Goal: Task Accomplishment & Management: Manage account settings

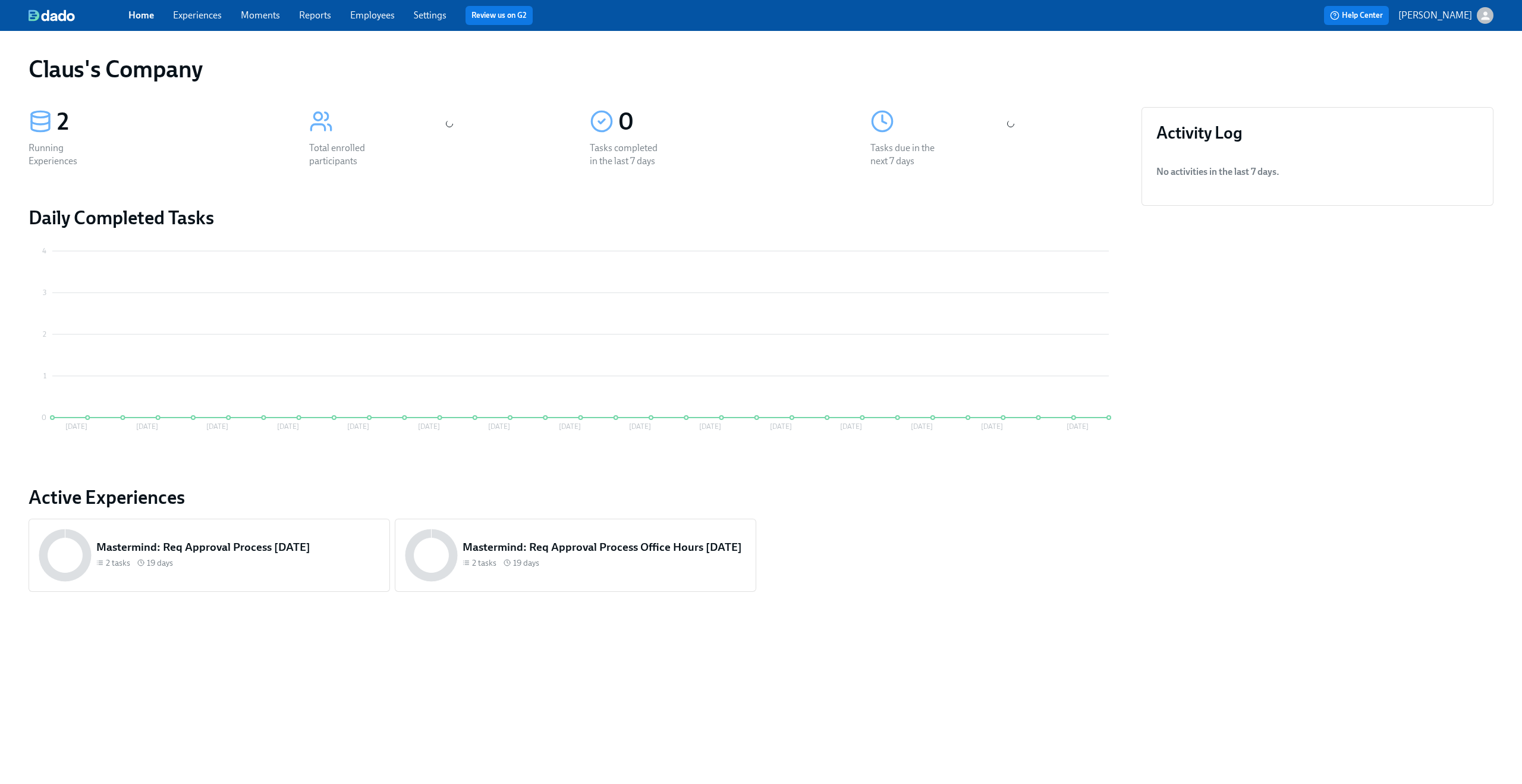
click at [1487, 16] on icon "button" at bounding box center [1485, 16] width 13 height 13
click at [1405, 65] on span "Switch organization..." at bounding box center [1428, 69] width 112 height 13
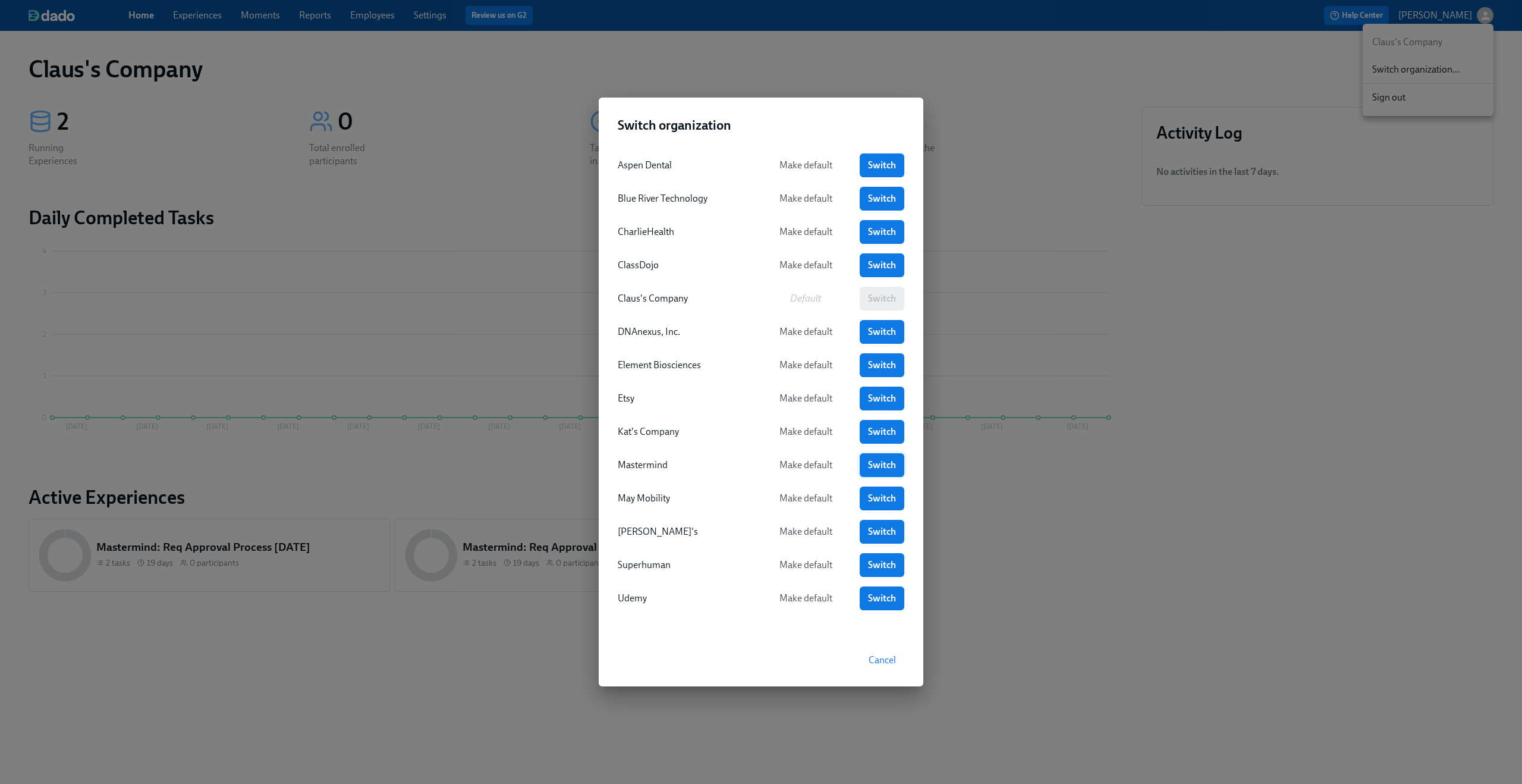
click at [865, 467] on link "Switch" at bounding box center [882, 465] width 44 height 24
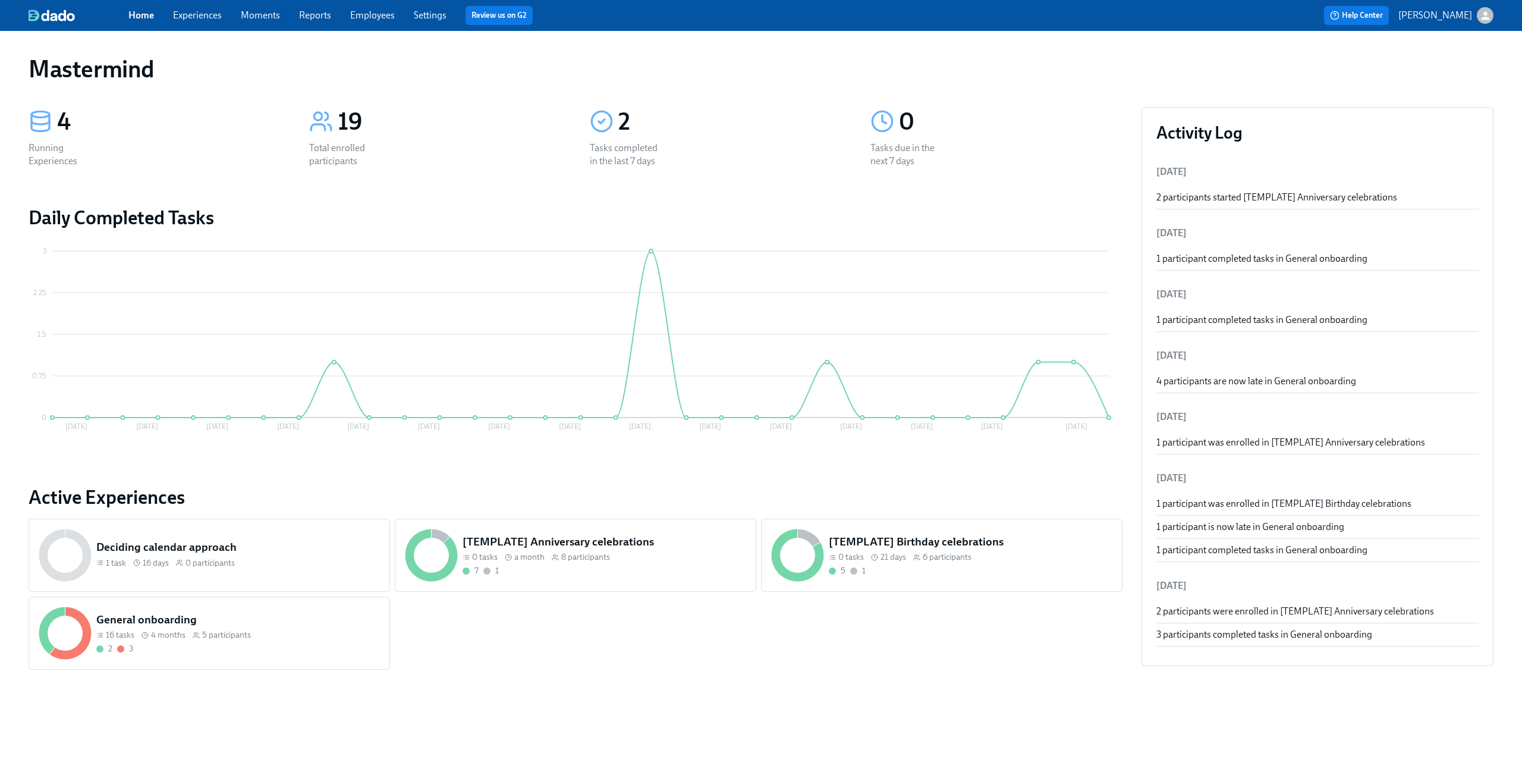
click at [393, 10] on link "Employees" at bounding box center [372, 15] width 44 height 11
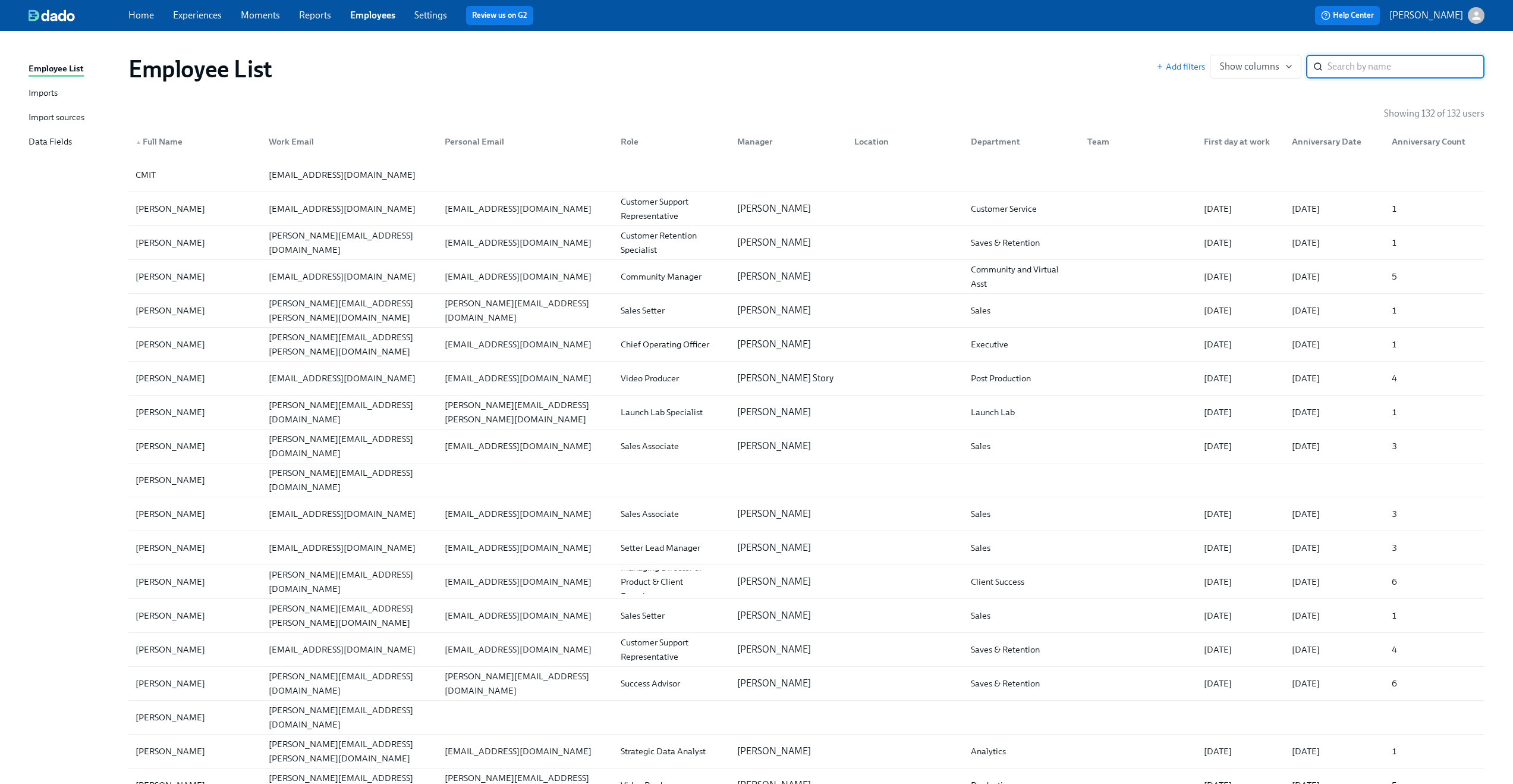
click at [41, 118] on div "Import sources" at bounding box center [57, 118] width 56 height 15
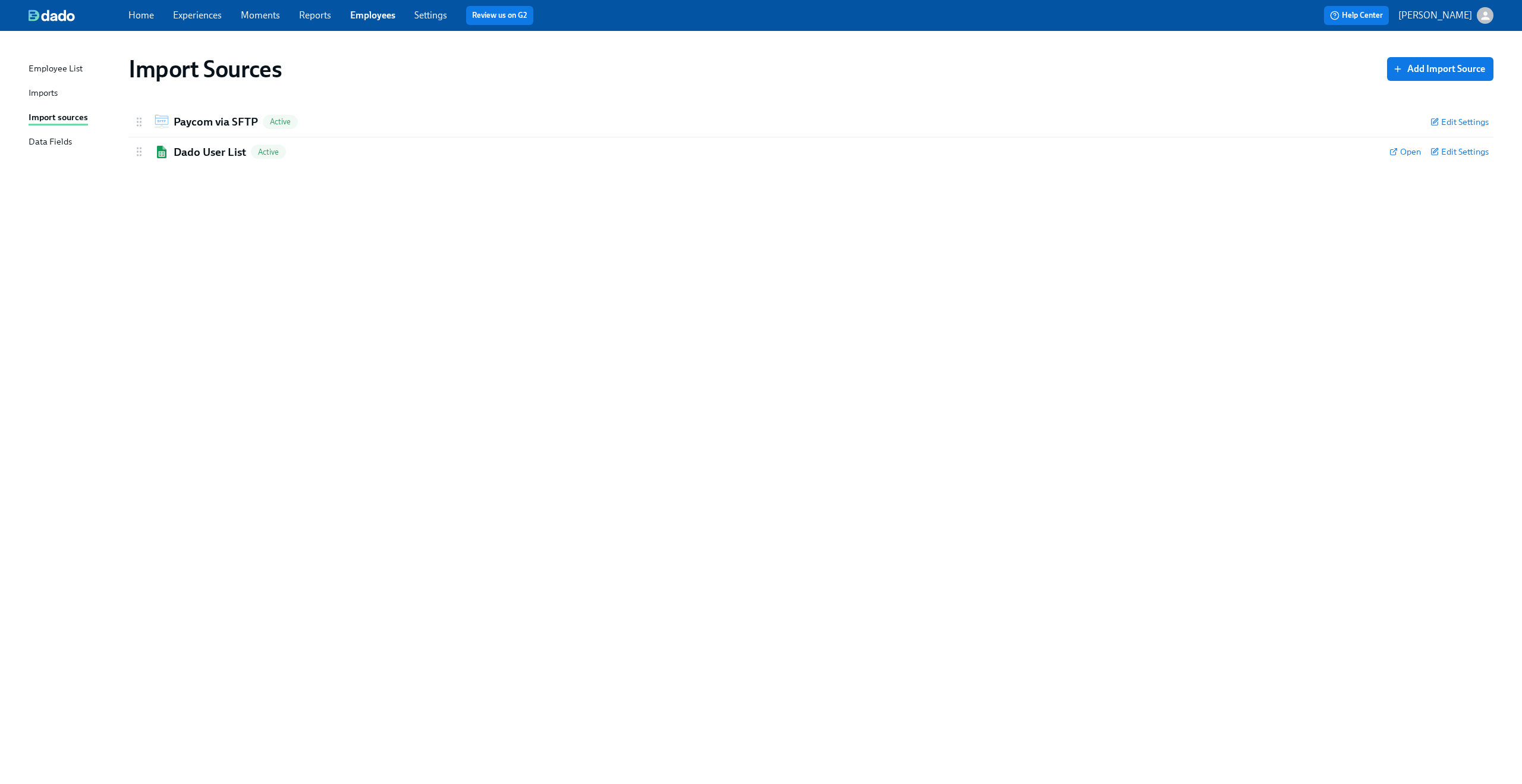
click at [36, 83] on div "Employee List Imports Import sources Data Fields" at bounding box center [78, 110] width 100 height 97
click at [38, 86] on div "Imports" at bounding box center [43, 93] width 29 height 15
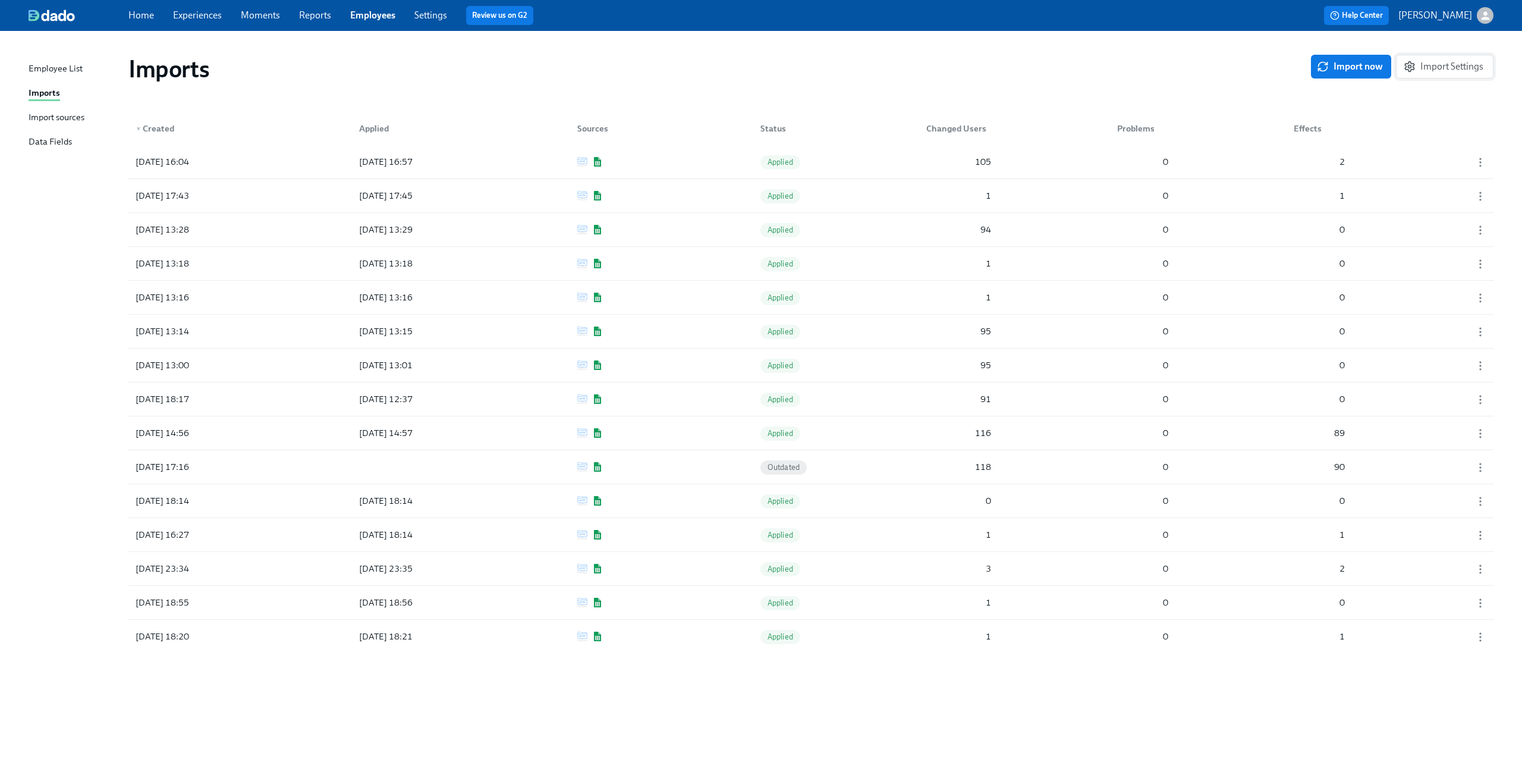
click at [1450, 69] on span "Import Settings" at bounding box center [1444, 66] width 78 height 12
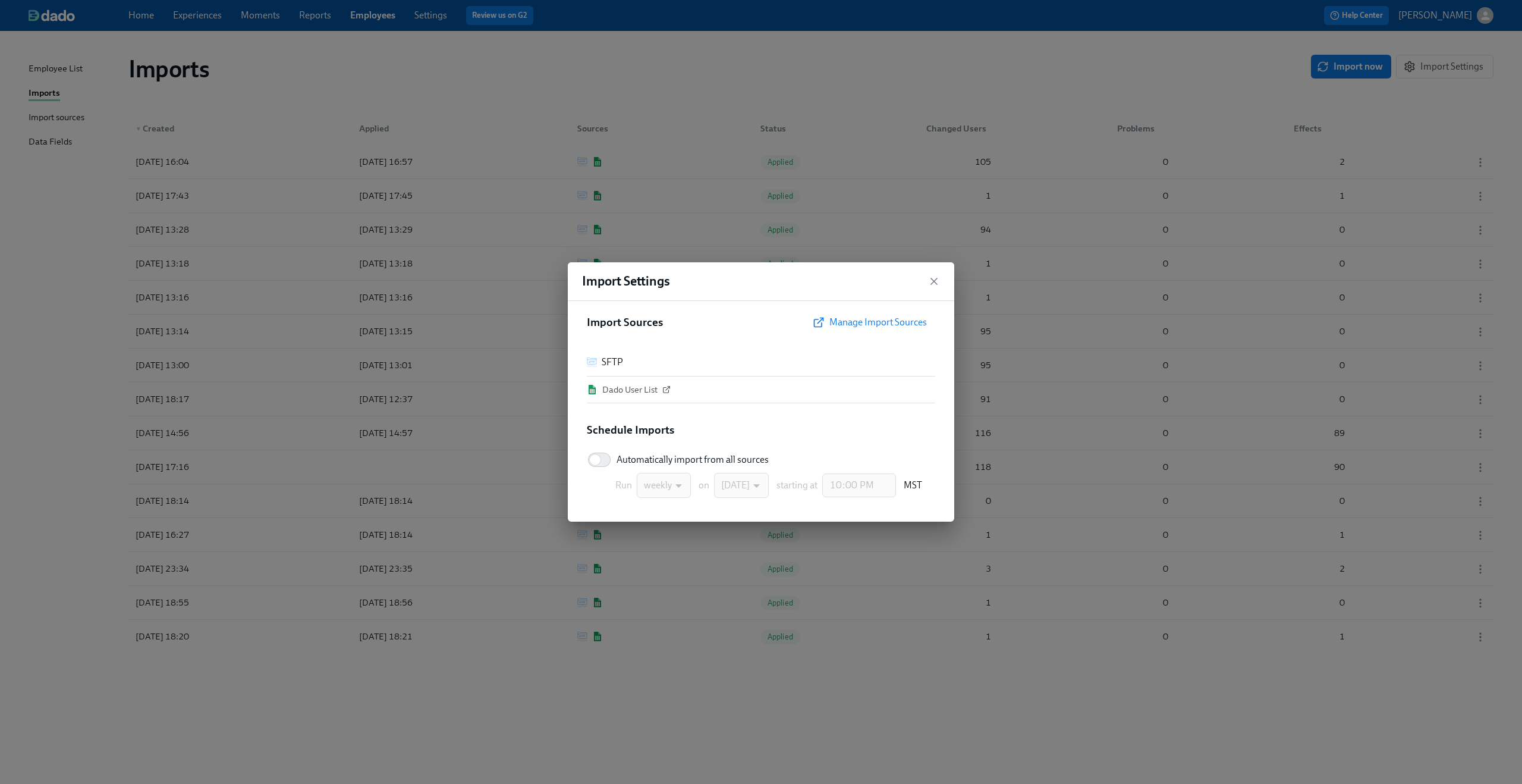
click at [1201, 61] on div "Import Settings Import Sources Manage Import Sources SFTP Dado User List Schedu…" at bounding box center [761, 392] width 1522 height 784
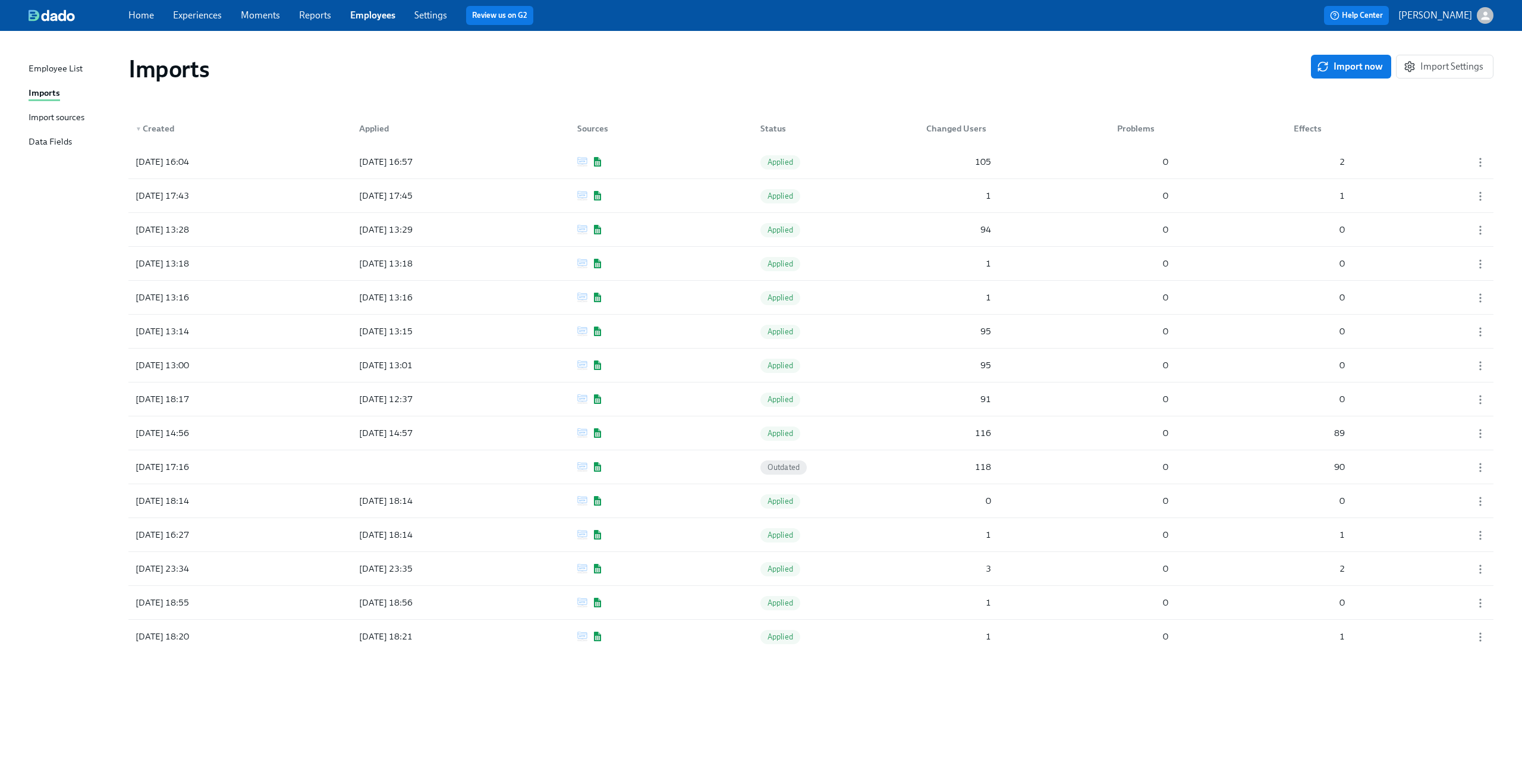
click at [65, 119] on div "Import sources" at bounding box center [57, 118] width 56 height 15
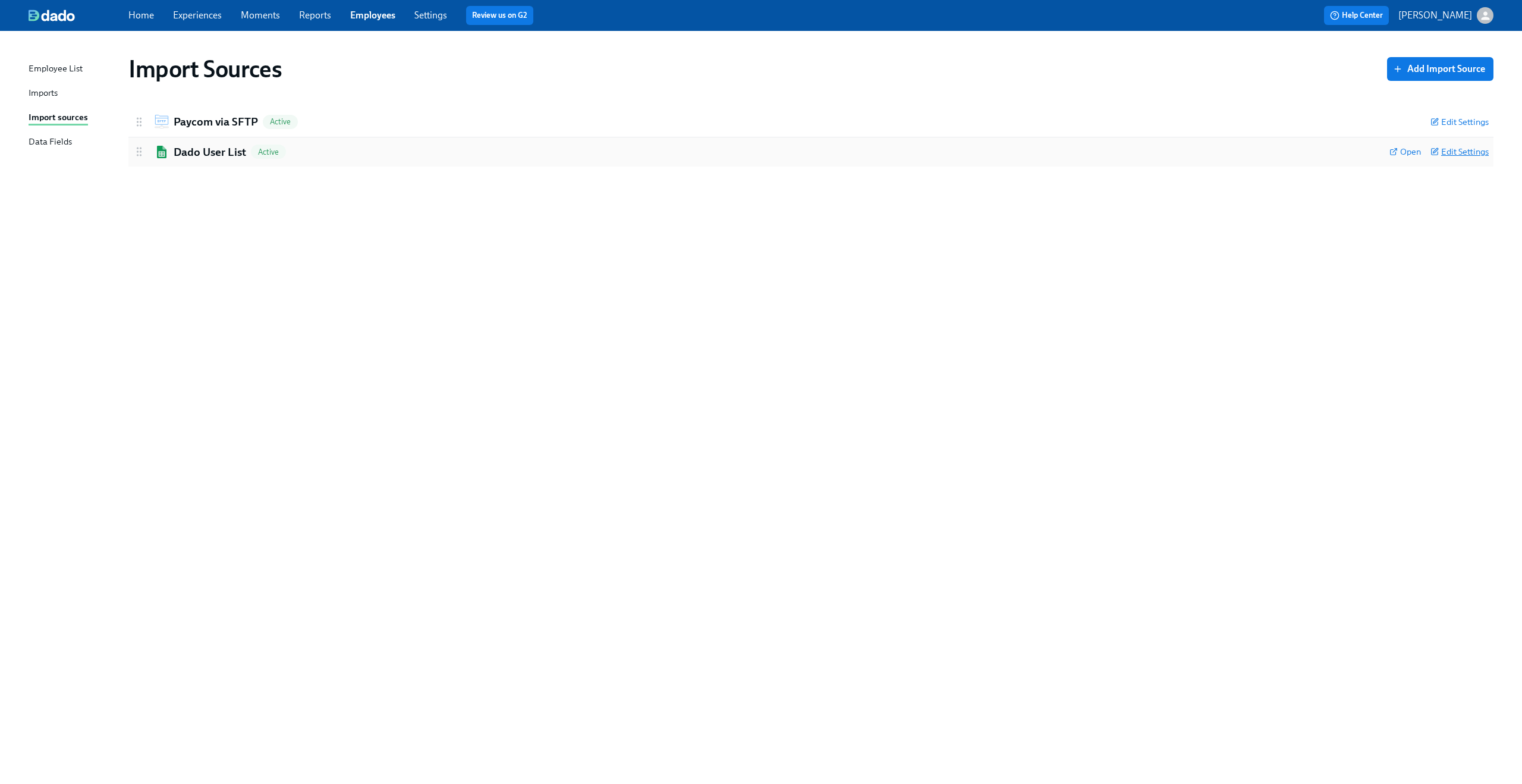
click at [1468, 154] on span "Edit Settings" at bounding box center [1459, 152] width 58 height 12
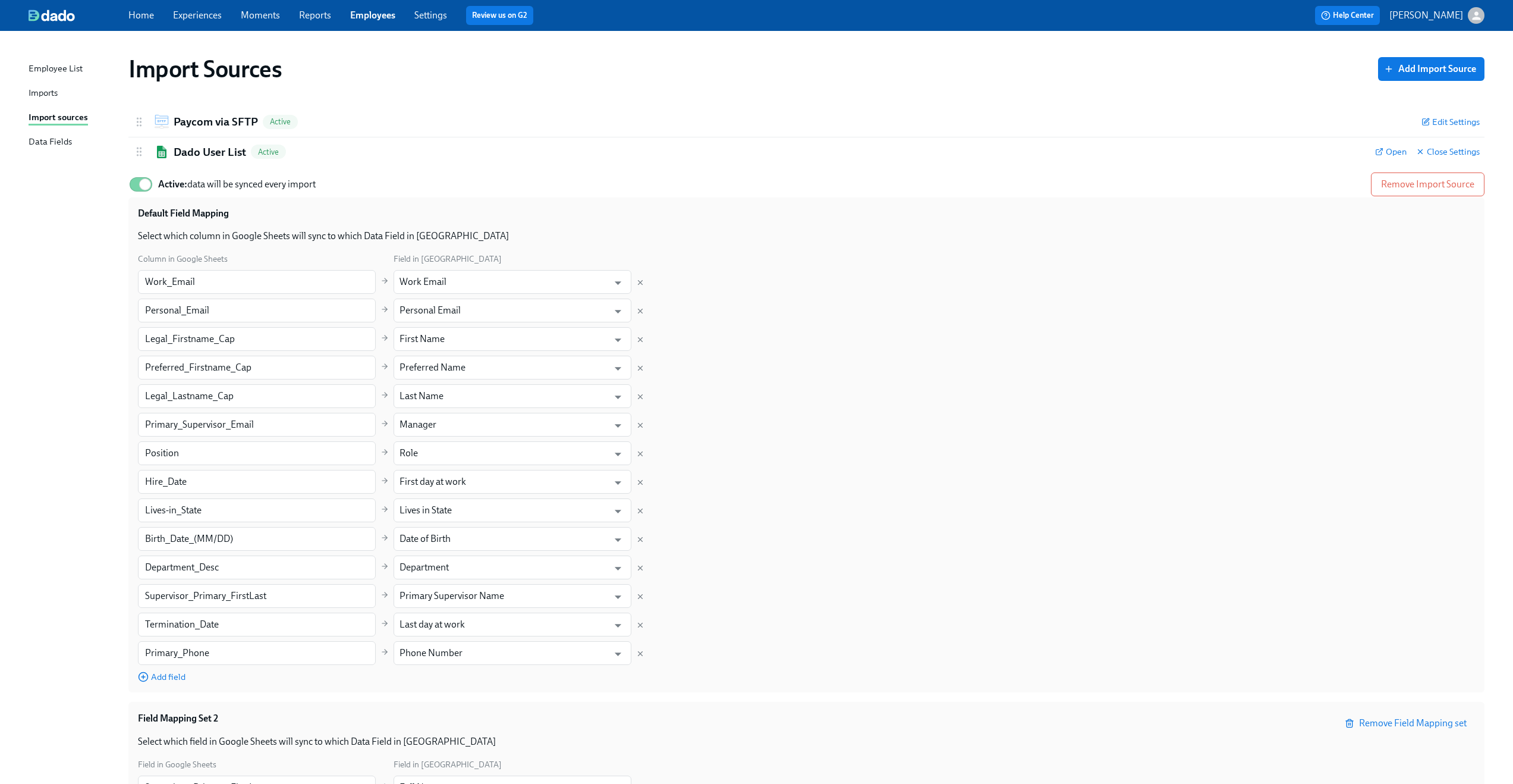
click at [831, 198] on div "Default Field Mapping Select which column in Google Sheets will sync to which D…" at bounding box center [806, 445] width 1356 height 495
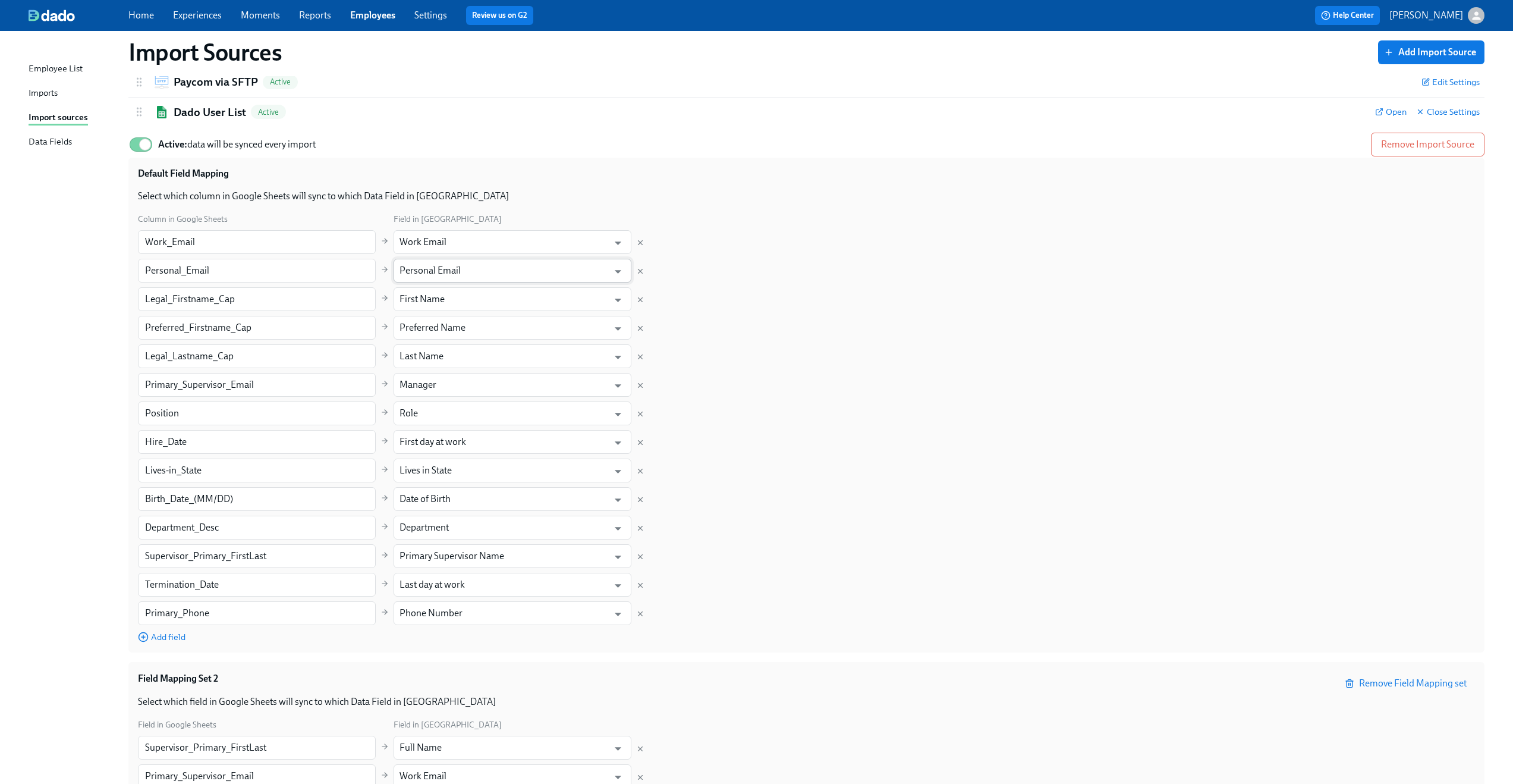
scroll to position [130, 0]
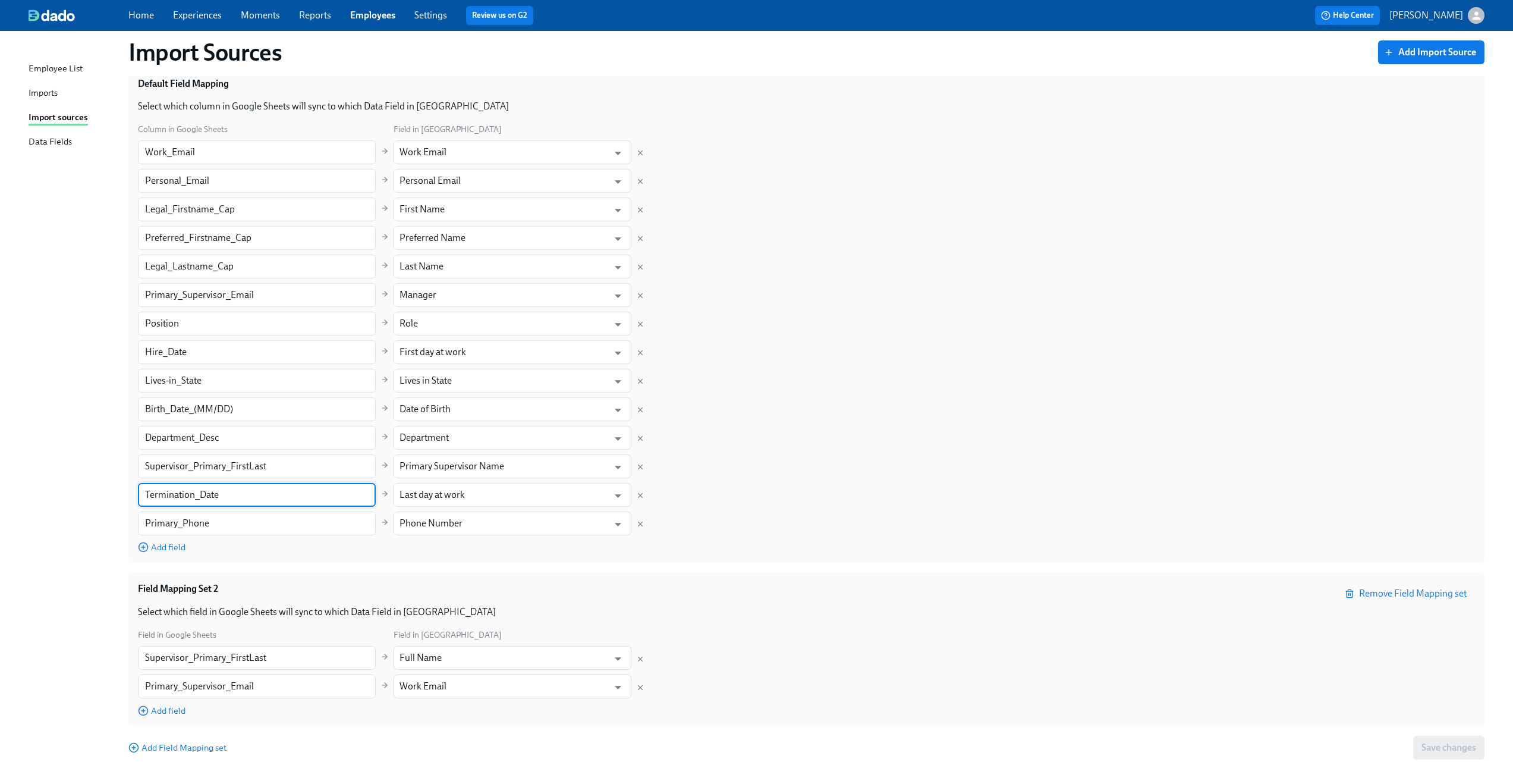
click at [365, 498] on input "Termination_Date" at bounding box center [257, 495] width 238 height 24
type input "Termination_Date_Cap"
click at [20, 351] on div "Employee List Imports Import sources Data Fields Import Sources Add Import Sour…" at bounding box center [756, 347] width 1513 height 891
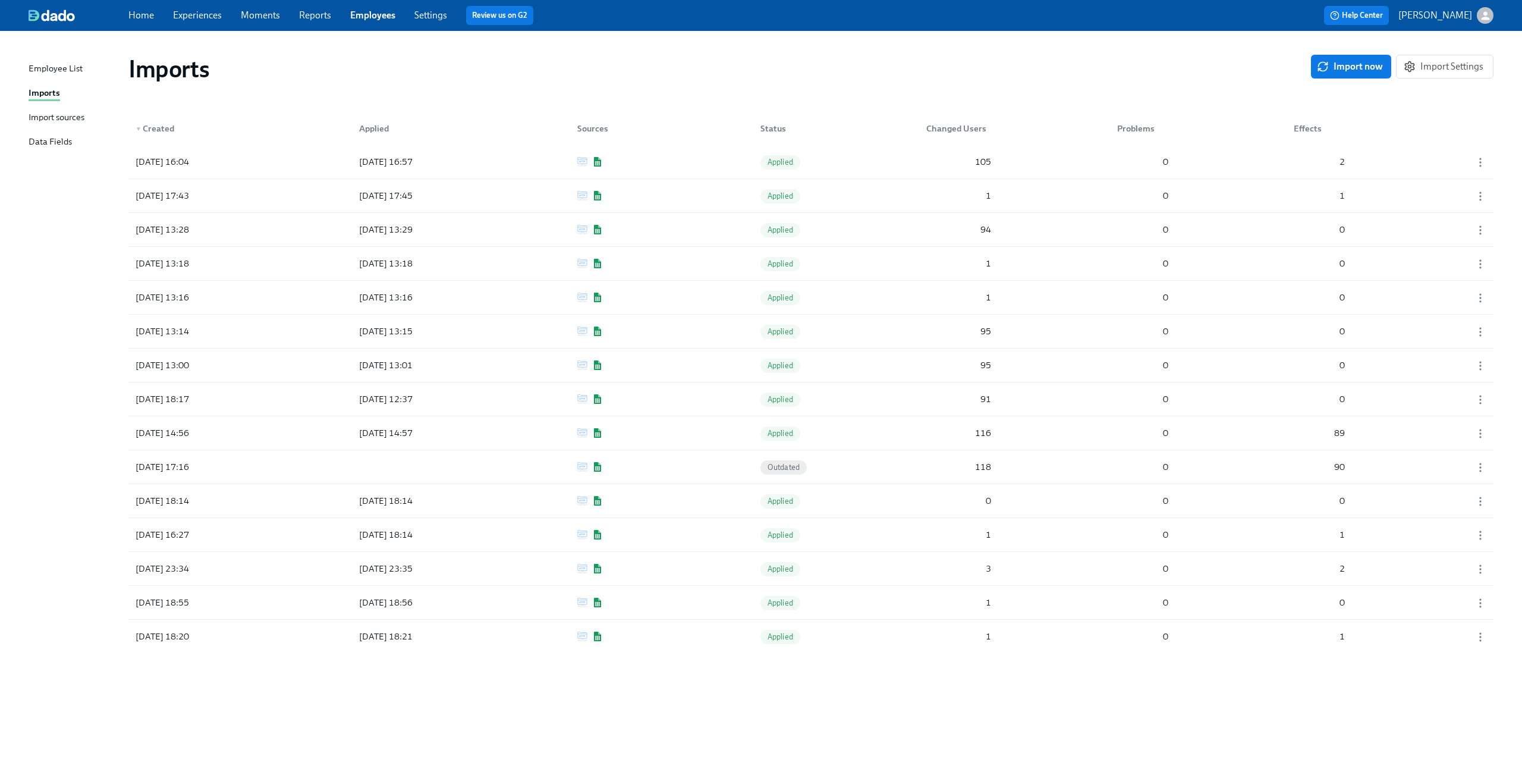
click at [75, 115] on div "Import sources" at bounding box center [57, 118] width 56 height 15
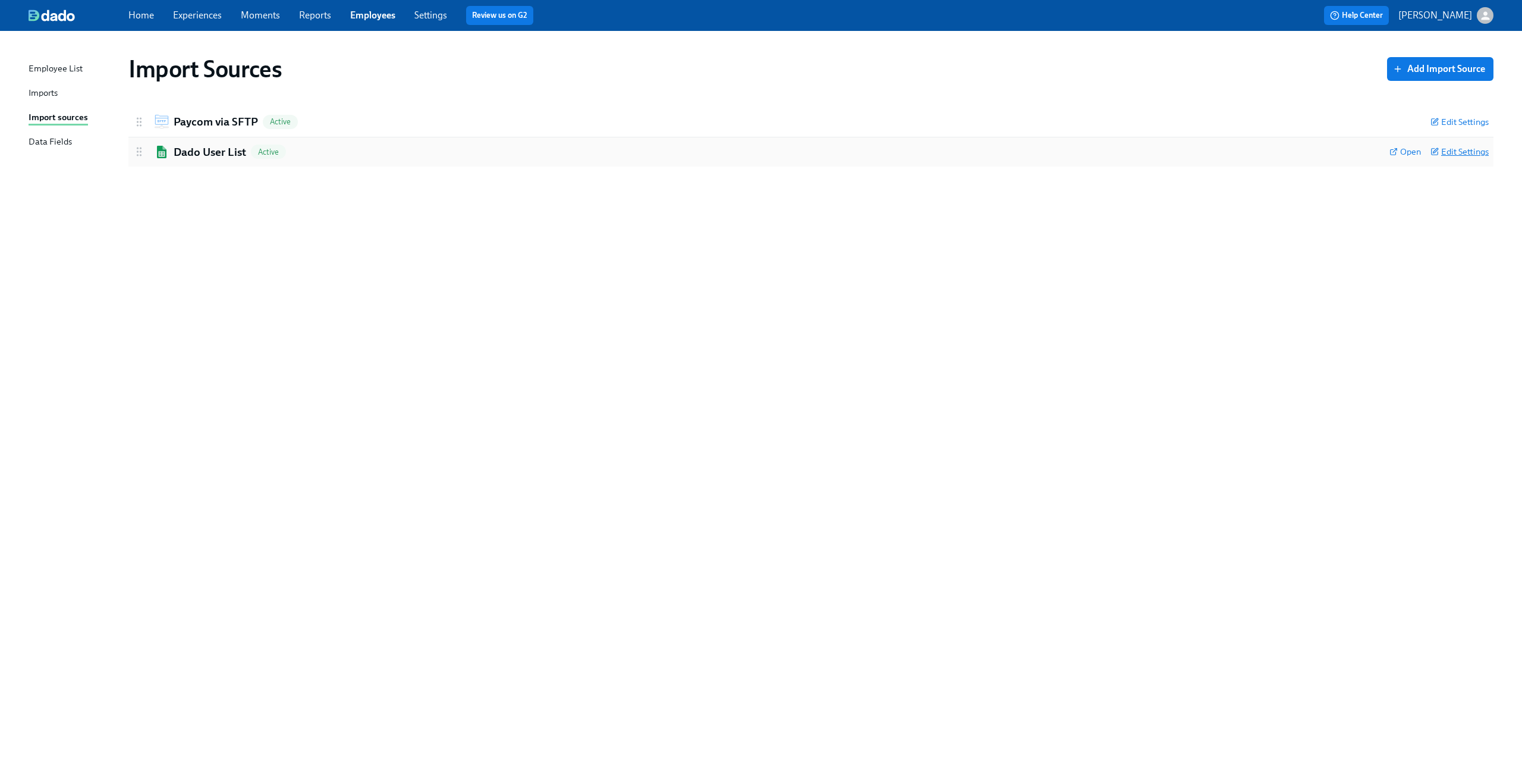
click at [1466, 157] on span "Edit Settings" at bounding box center [1459, 152] width 58 height 12
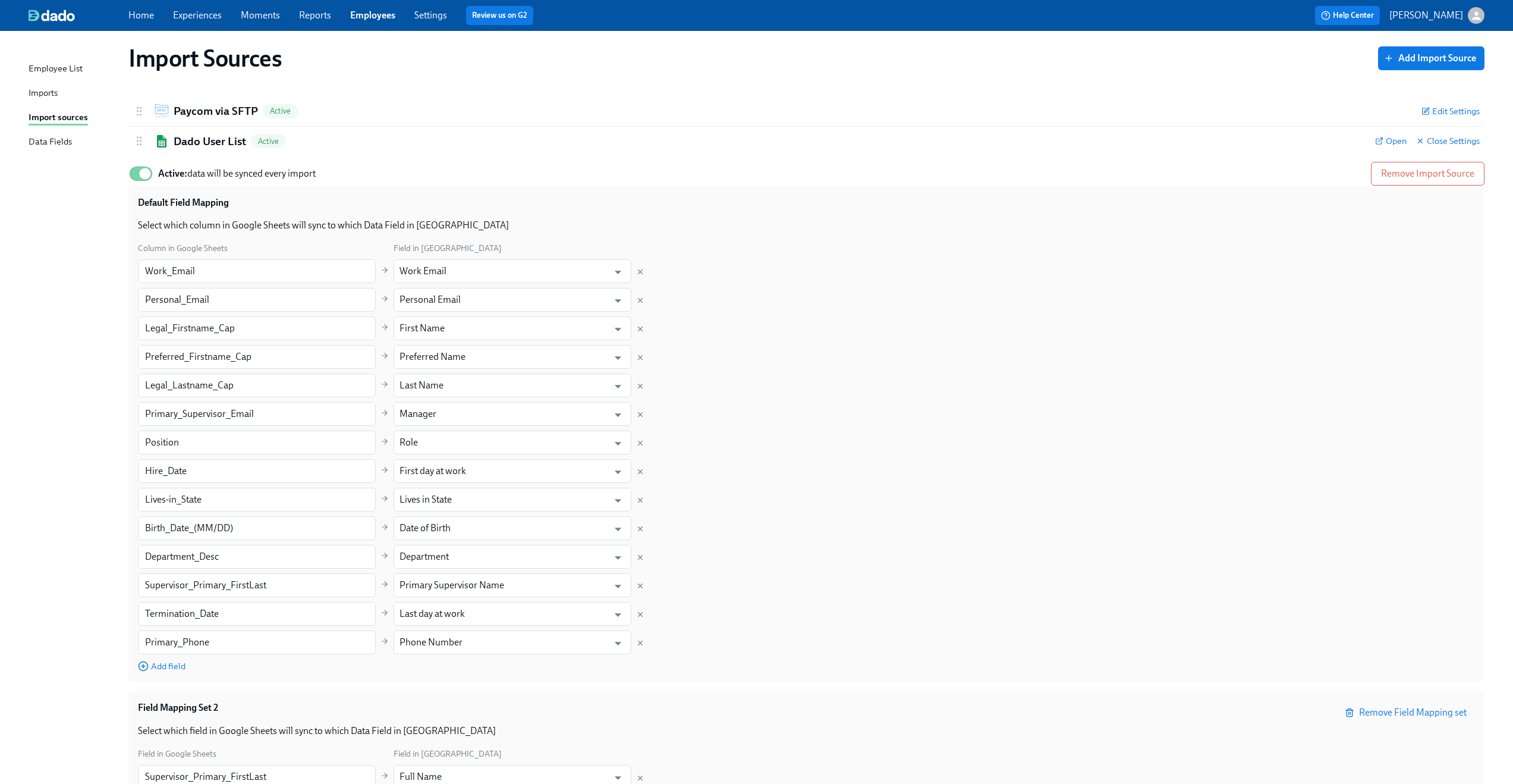
scroll to position [14, 0]
click at [327, 615] on input "Termination_Date" at bounding box center [257, 611] width 238 height 24
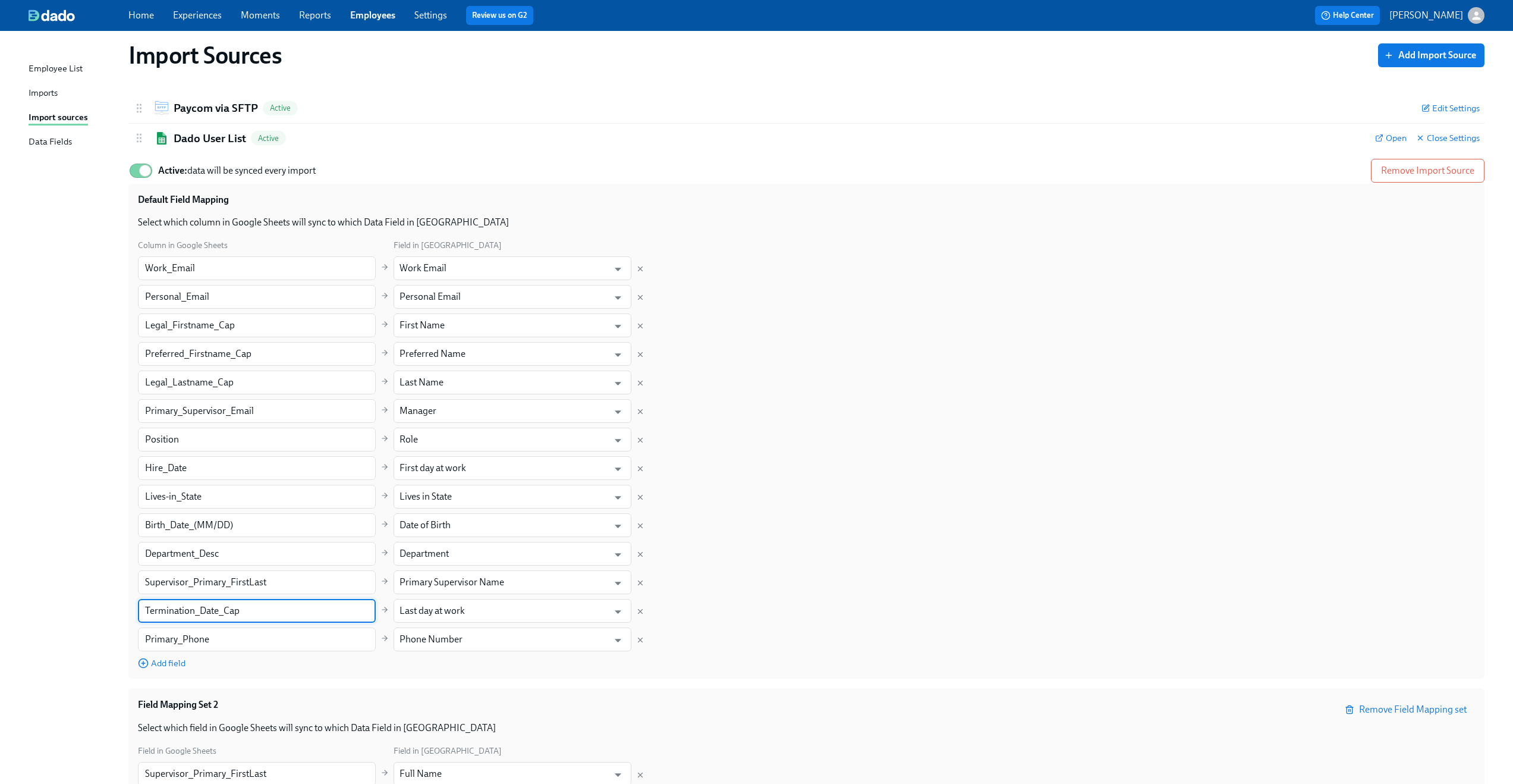
type input "Termination_Date_Cap"
click at [789, 495] on div "Column in Google Sheets Field in Dado Work_Email ​ Work Email ​ Personal_Email …" at bounding box center [807, 453] width 1337 height 430
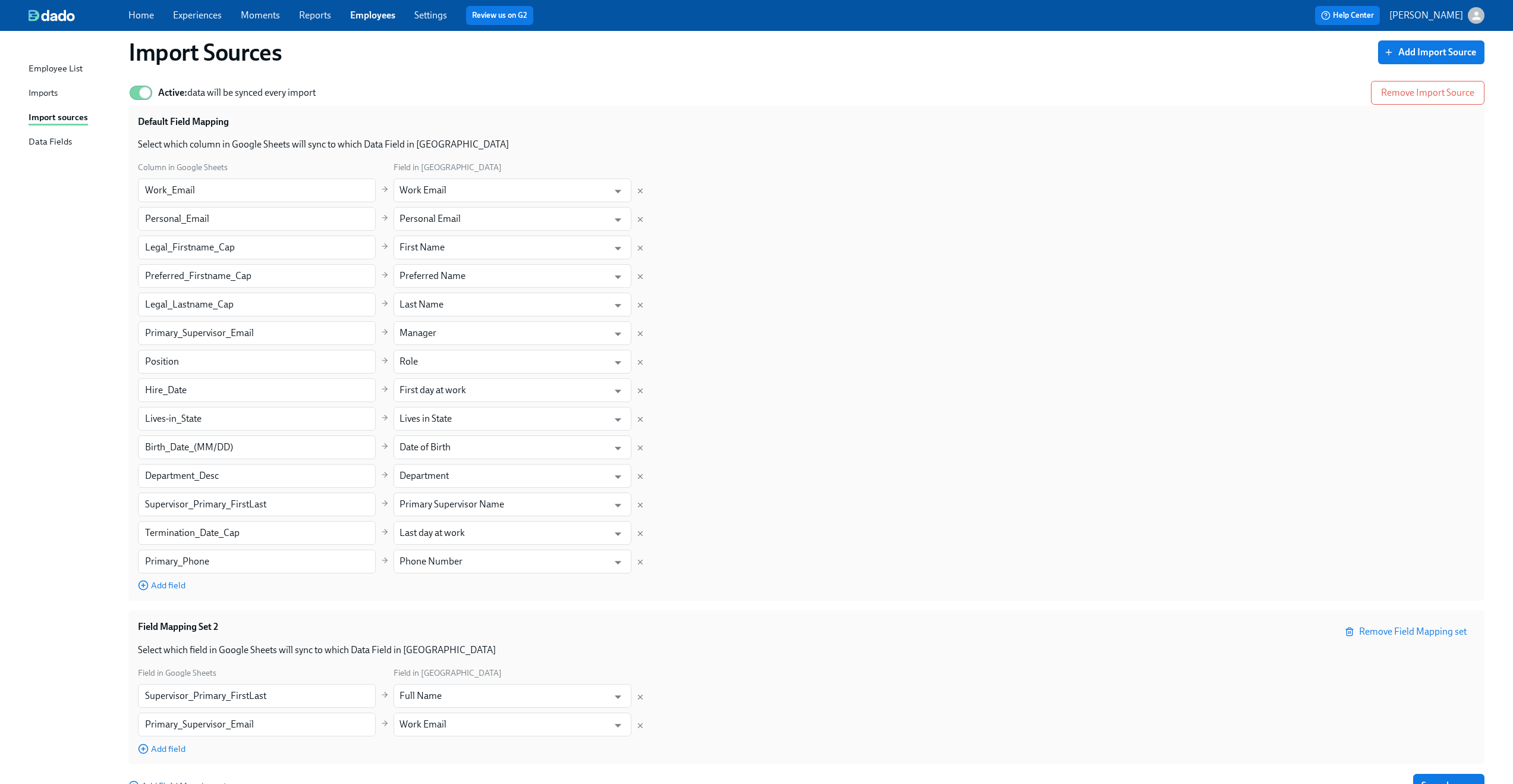
scroll to position [100, 0]
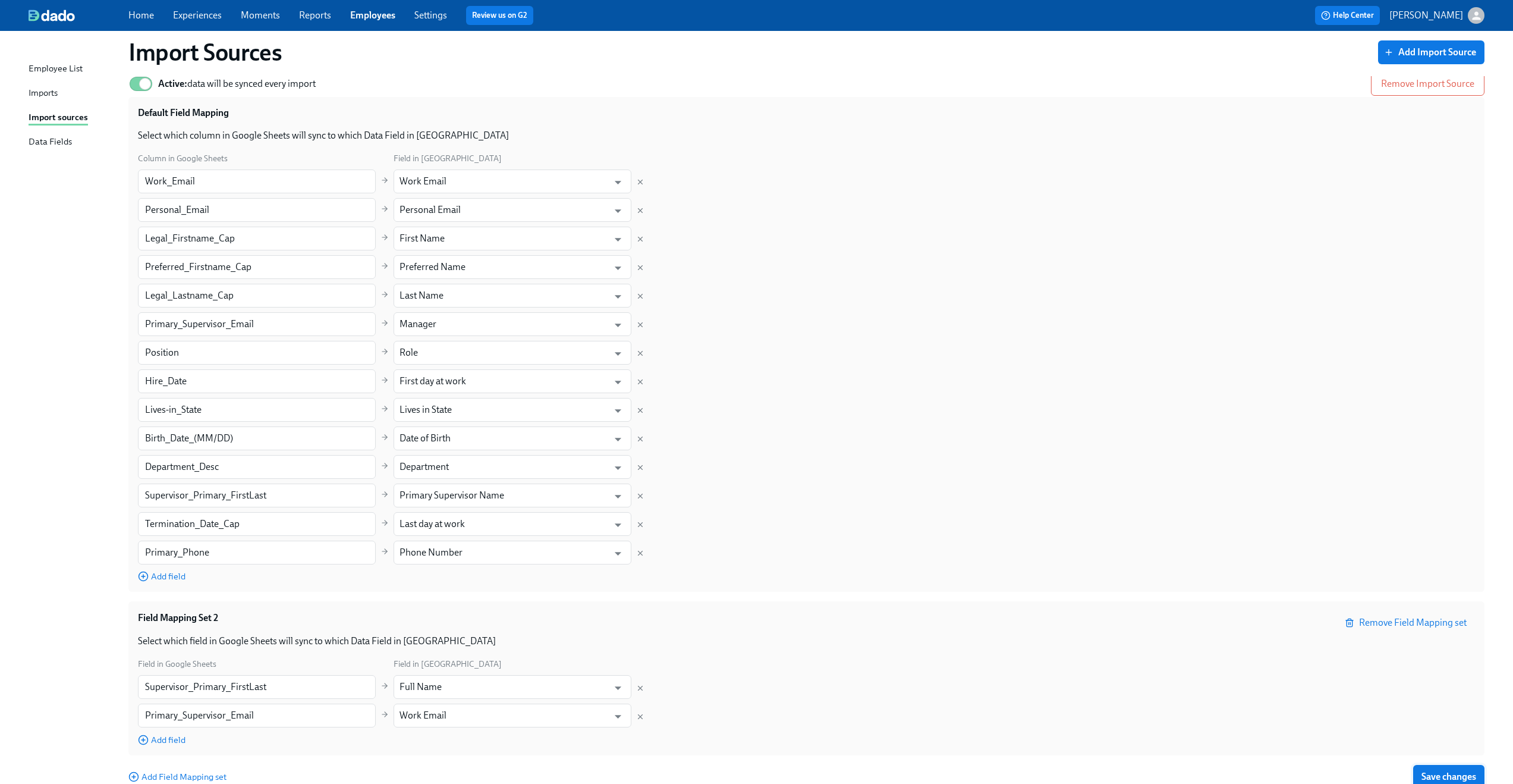
click at [1443, 773] on span "Save changes" at bounding box center [1449, 776] width 55 height 12
click at [55, 91] on div "Imports" at bounding box center [43, 93] width 29 height 15
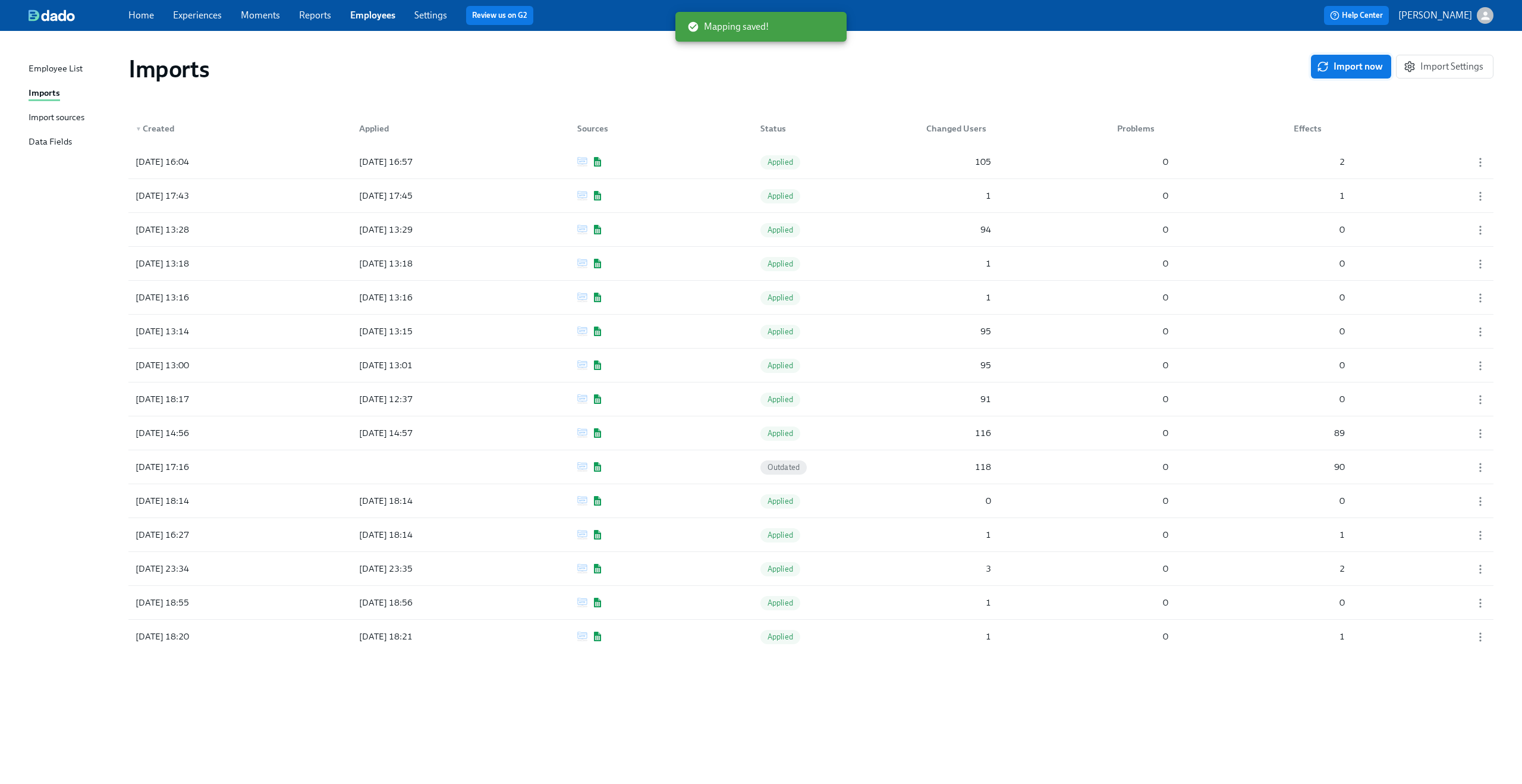
click at [1360, 66] on span "Import now" at bounding box center [1351, 66] width 63 height 12
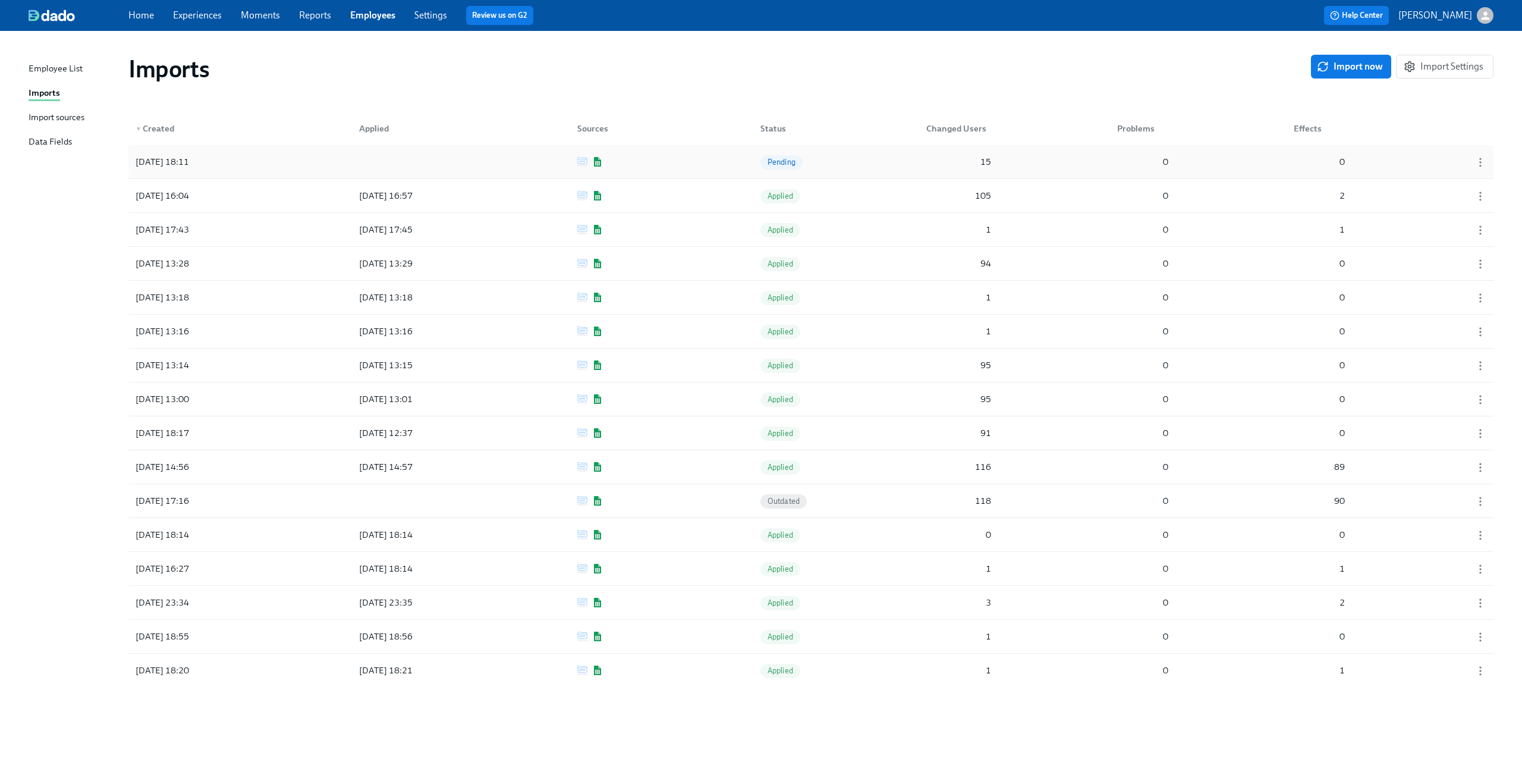
click at [1071, 164] on div "2025/09/11 18:11 Pending 15 0 0" at bounding box center [810, 161] width 1365 height 33
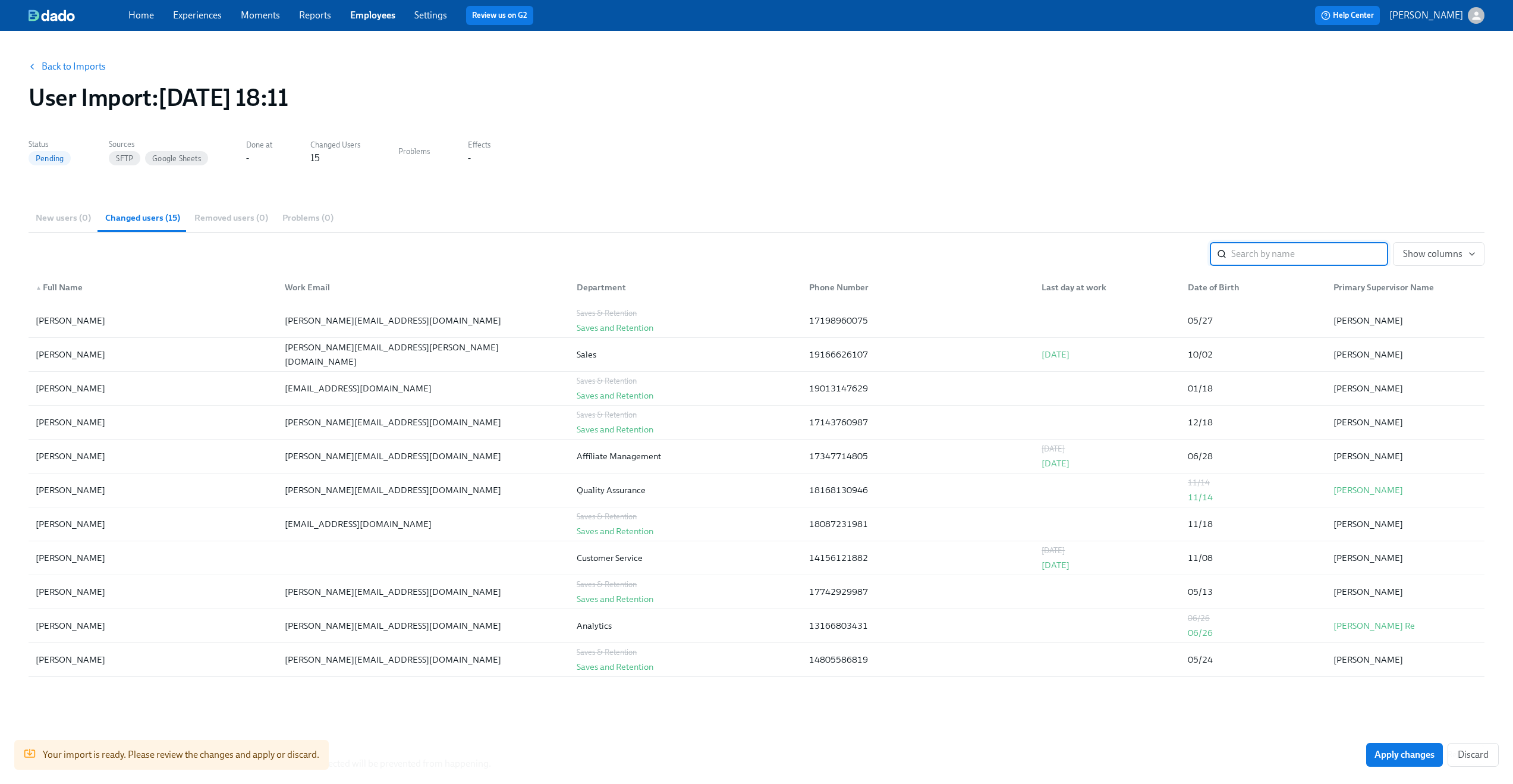
click at [1018, 106] on div "User Import : 2025/09/11 18:11" at bounding box center [757, 97] width 1456 height 29
click at [87, 213] on div "New users (0) Changed users (15) Removed users (0) Problems (0)" at bounding box center [757, 218] width 1456 height 29
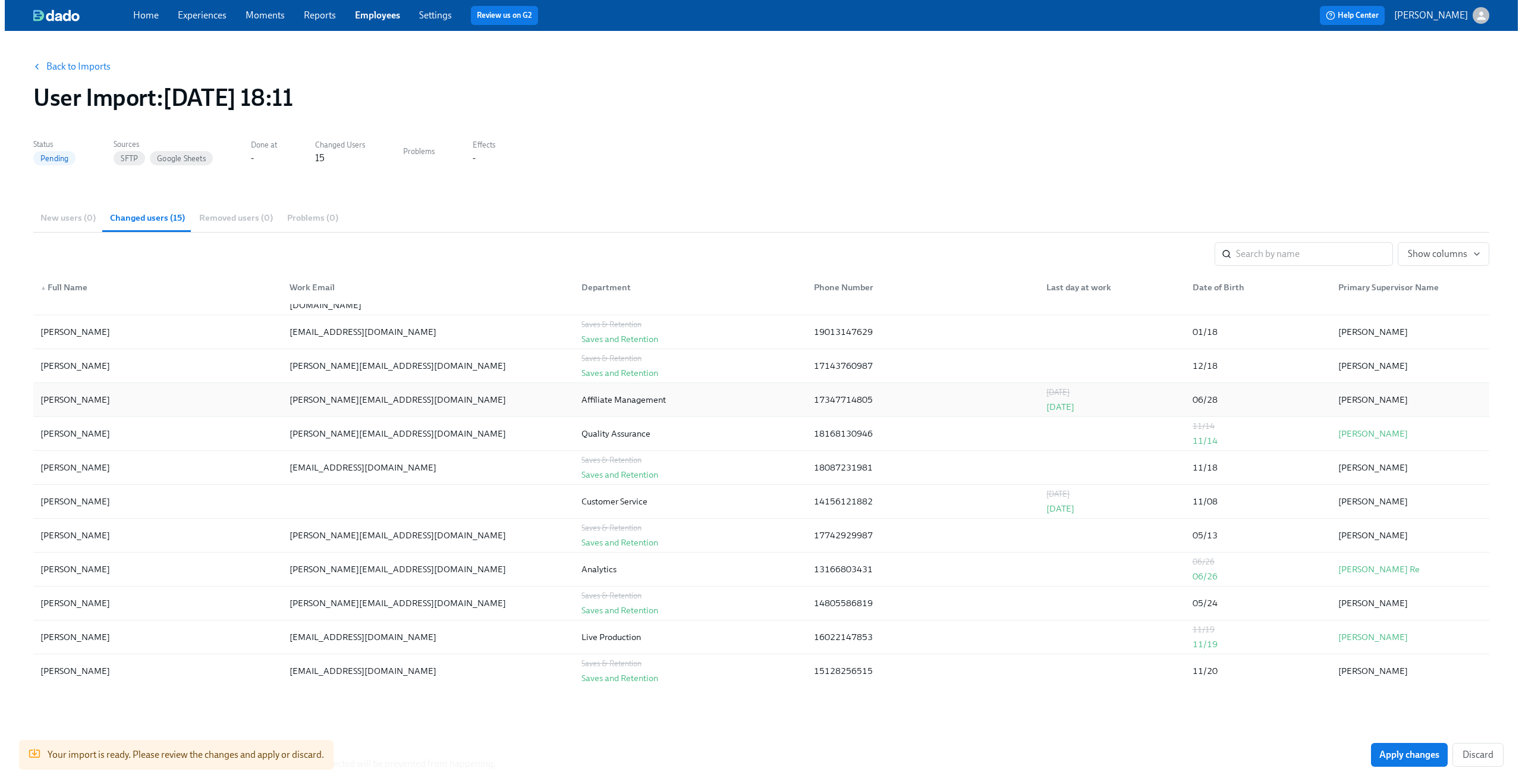
scroll to position [130, 0]
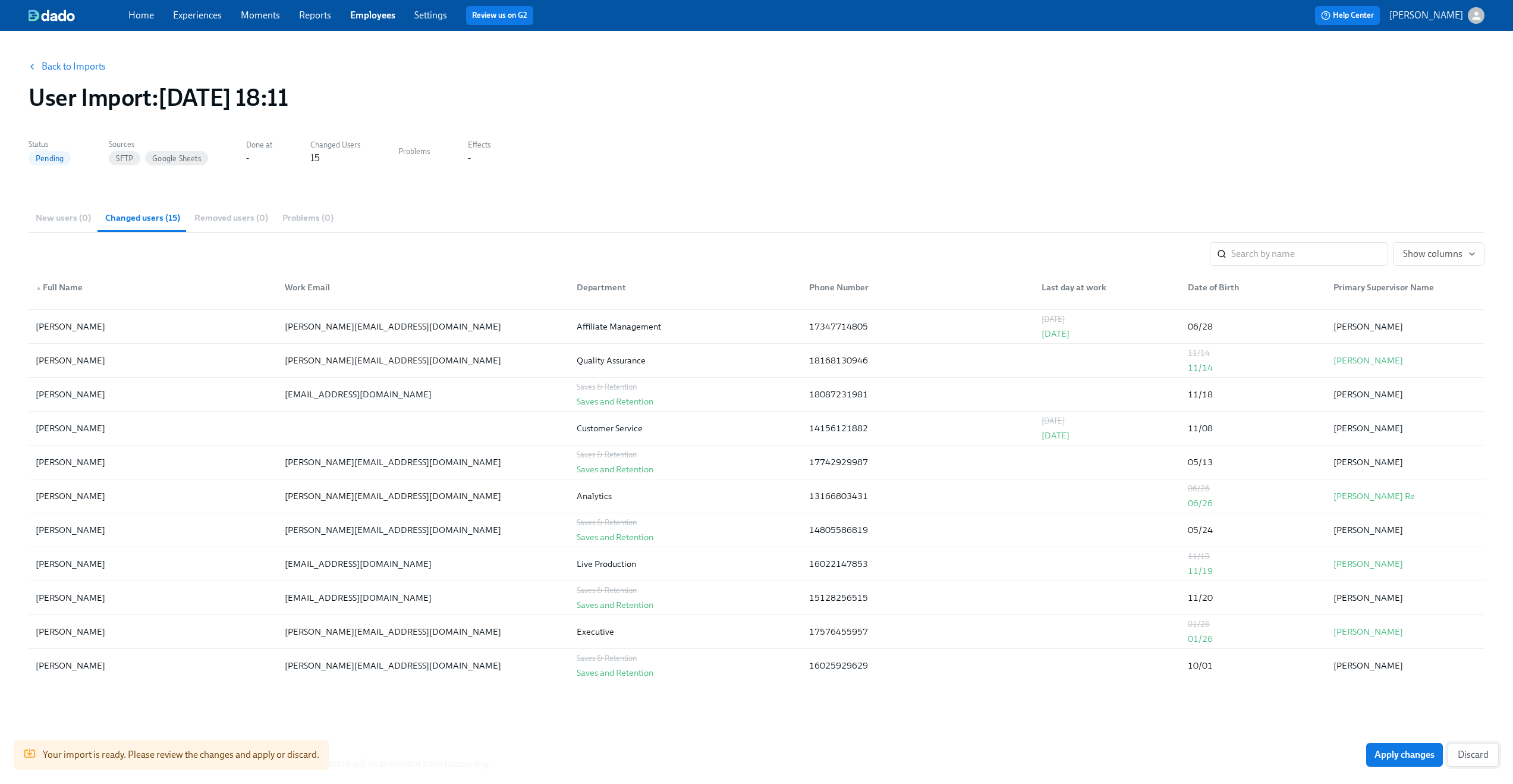
click at [1489, 755] on span "Discard" at bounding box center [1473, 755] width 31 height 12
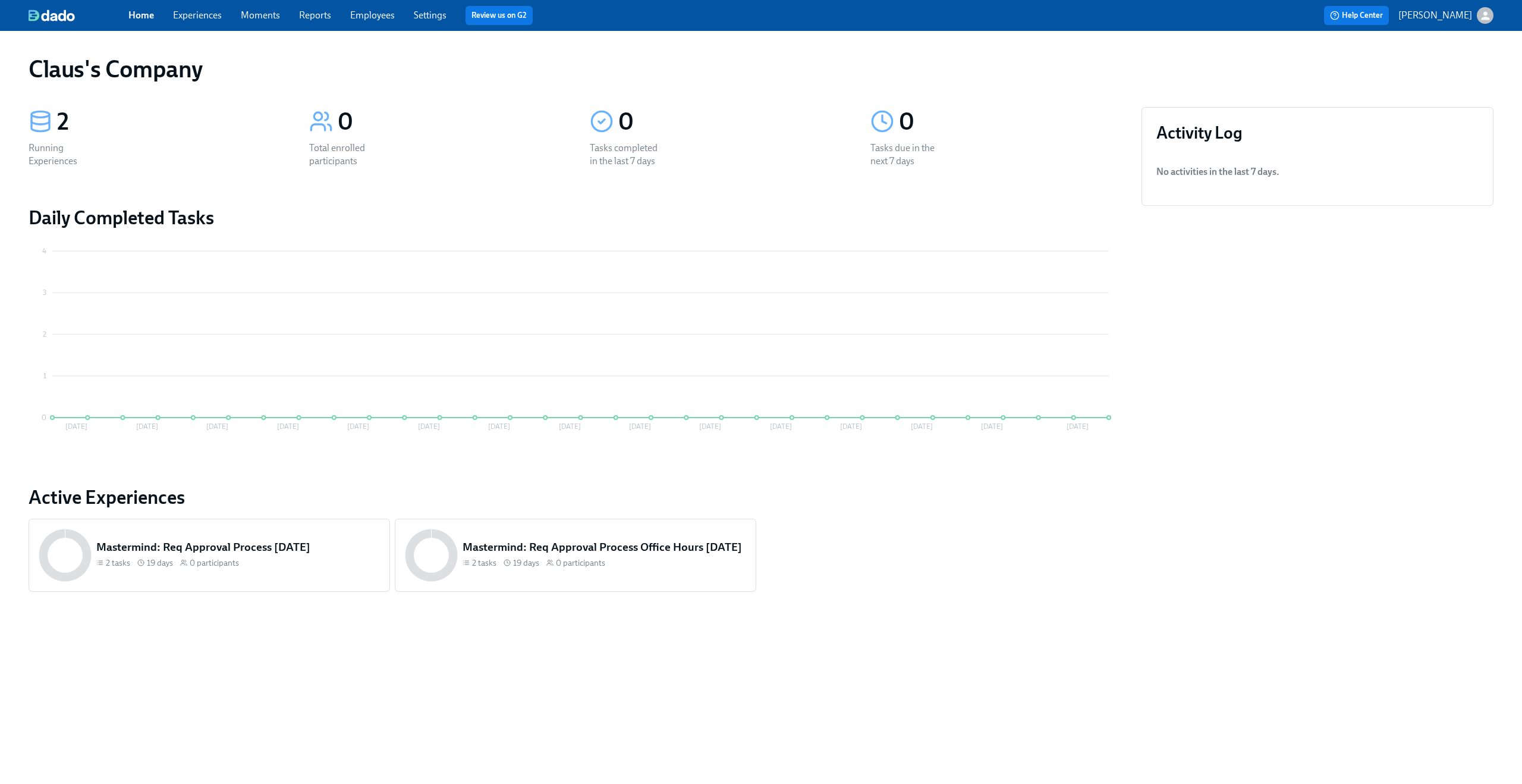
click at [180, 13] on link "Experiences" at bounding box center [198, 15] width 49 height 11
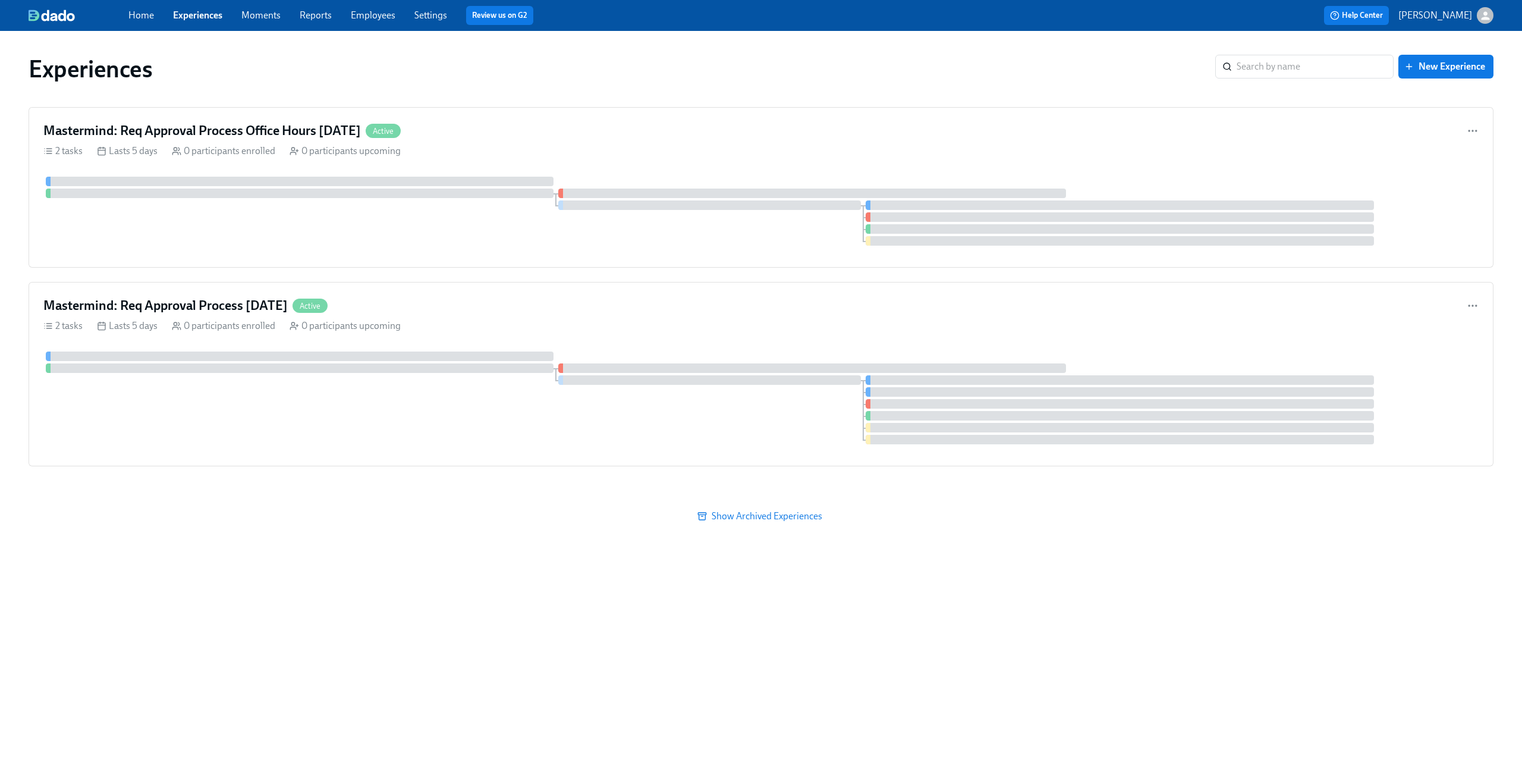
click at [1483, 15] on icon "button" at bounding box center [1485, 16] width 13 height 13
click at [1442, 71] on span "Switch organization..." at bounding box center [1428, 69] width 112 height 13
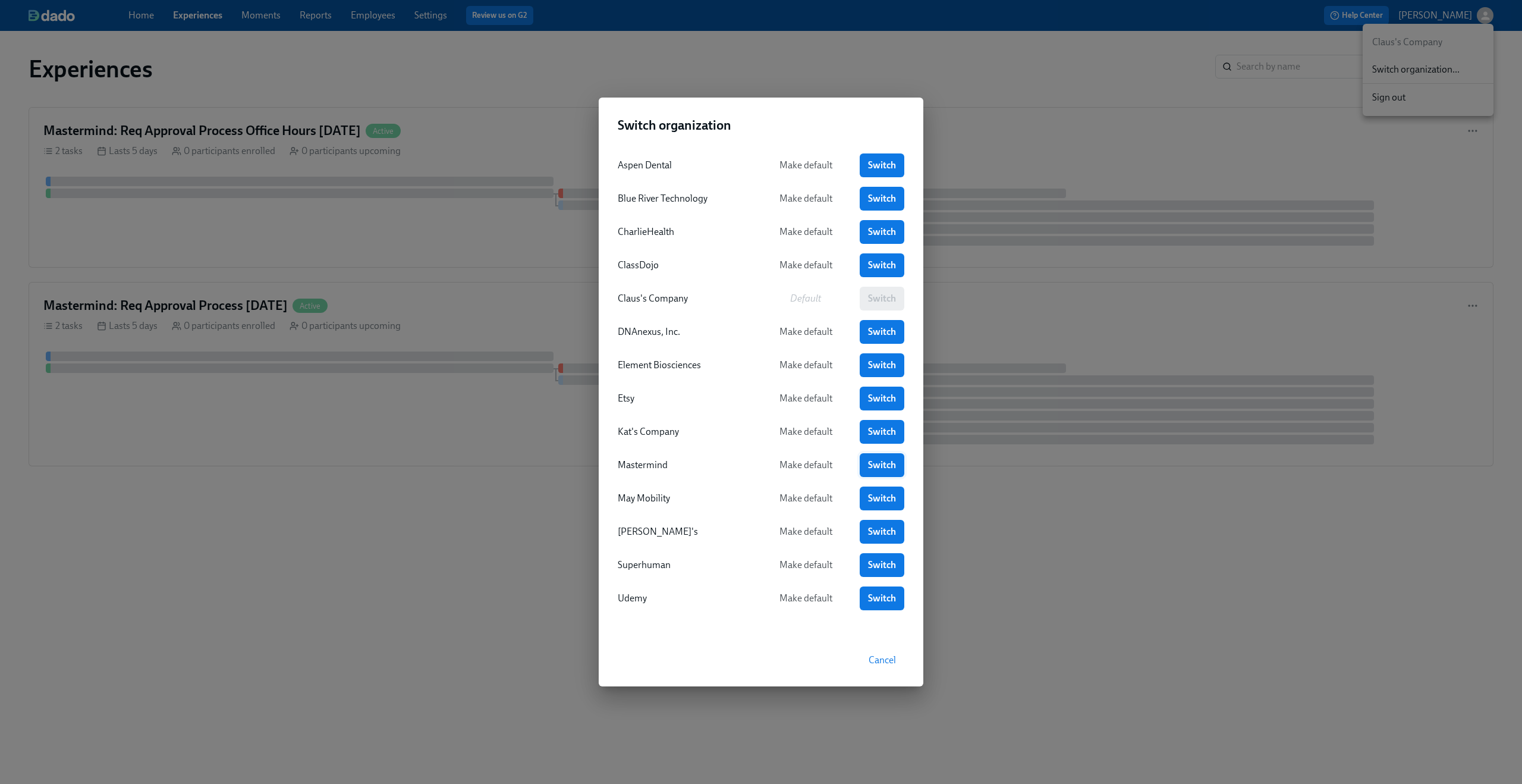
click at [883, 458] on link "Switch" at bounding box center [882, 465] width 44 height 24
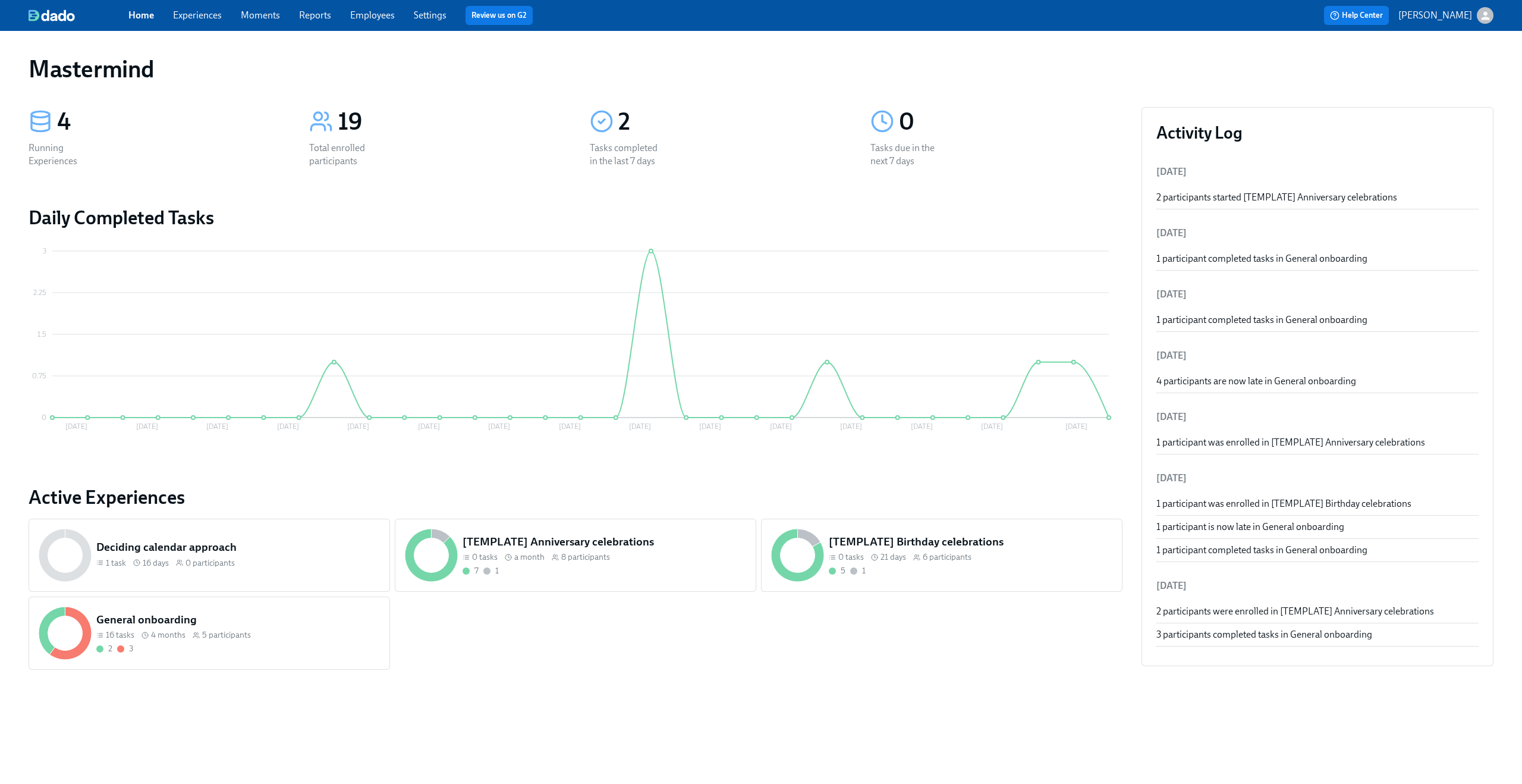
click at [381, 20] on link "Employees" at bounding box center [372, 15] width 44 height 11
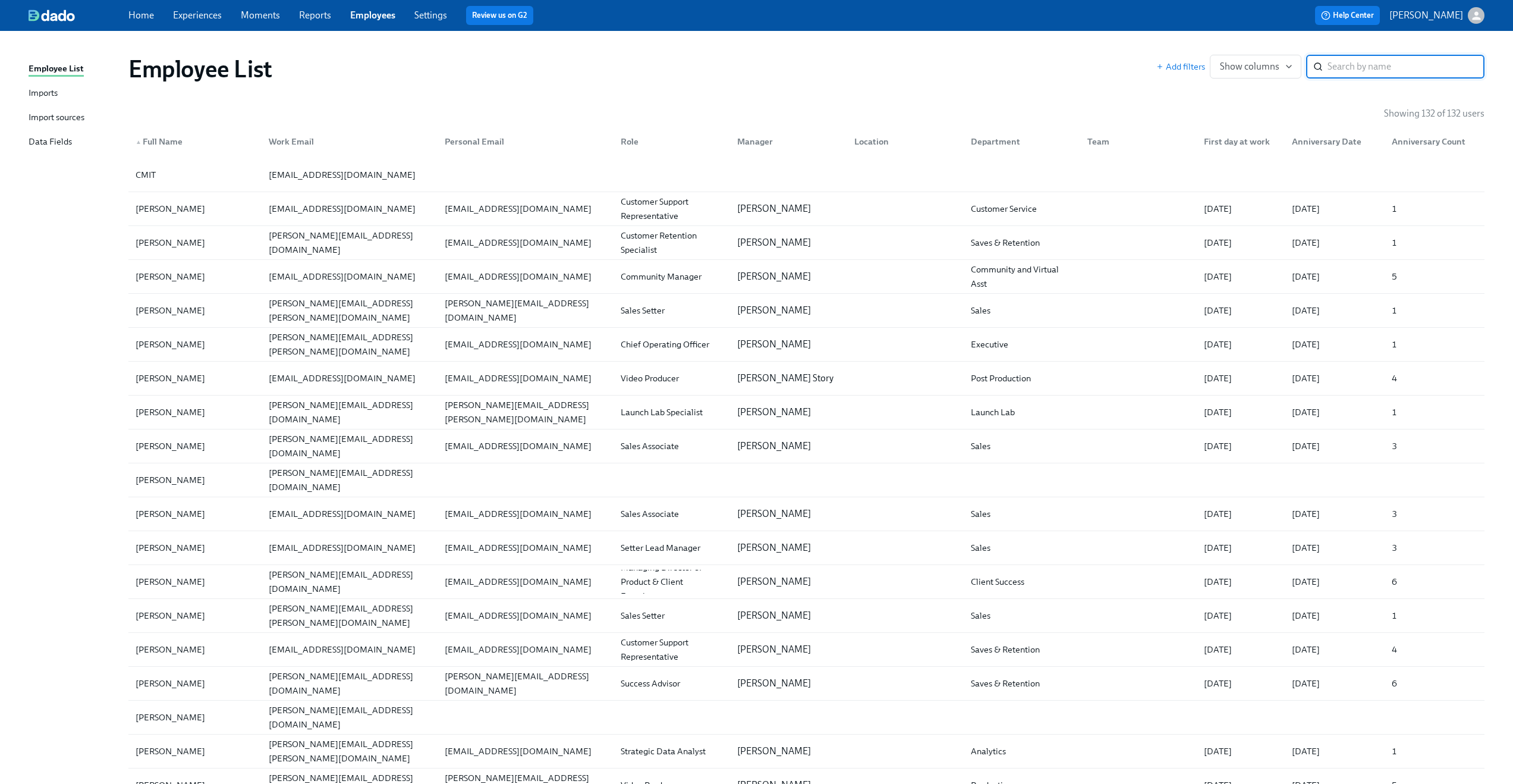
click at [44, 114] on div "Import sources" at bounding box center [57, 118] width 56 height 15
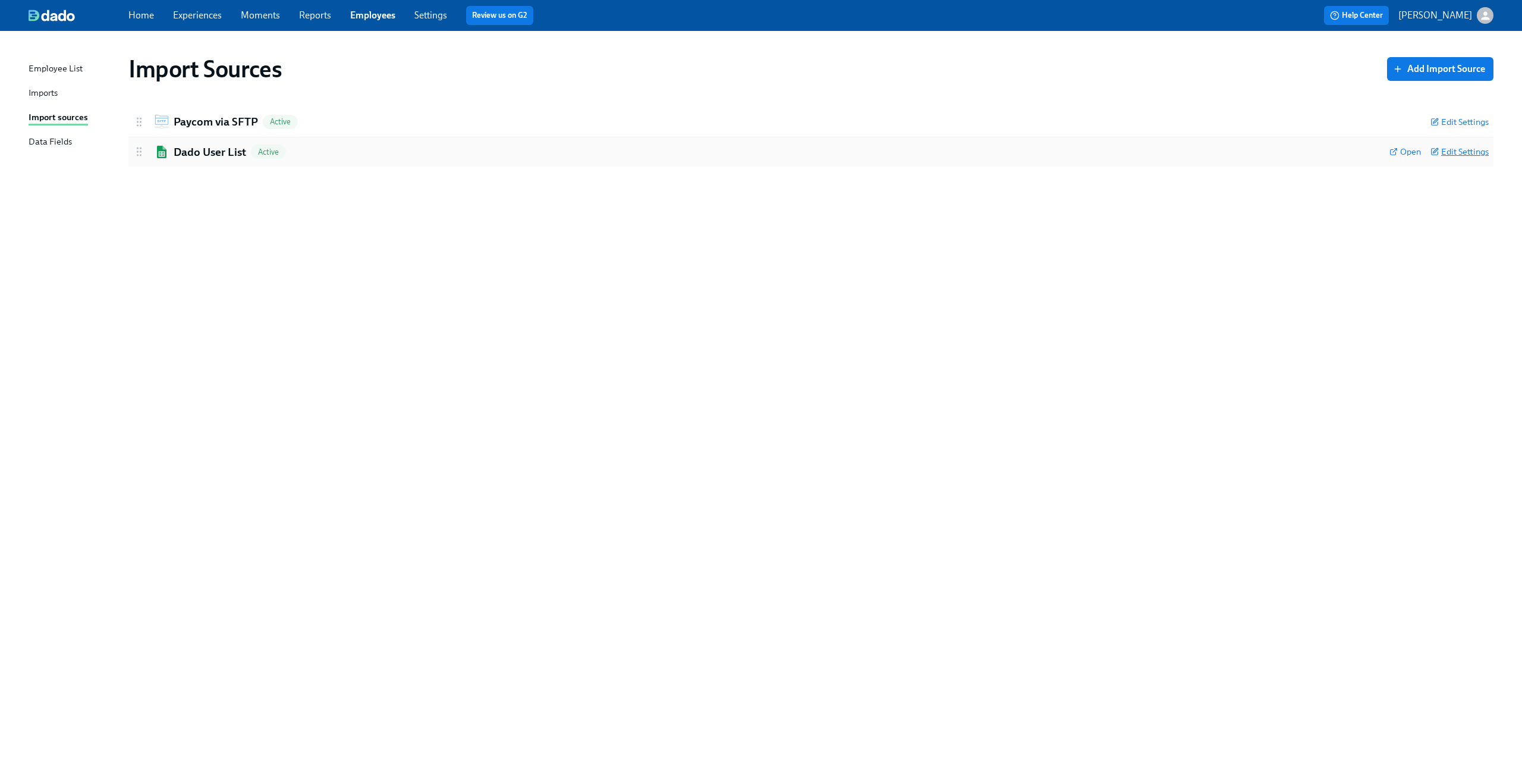
click at [1469, 157] on span "Edit Settings" at bounding box center [1459, 152] width 58 height 12
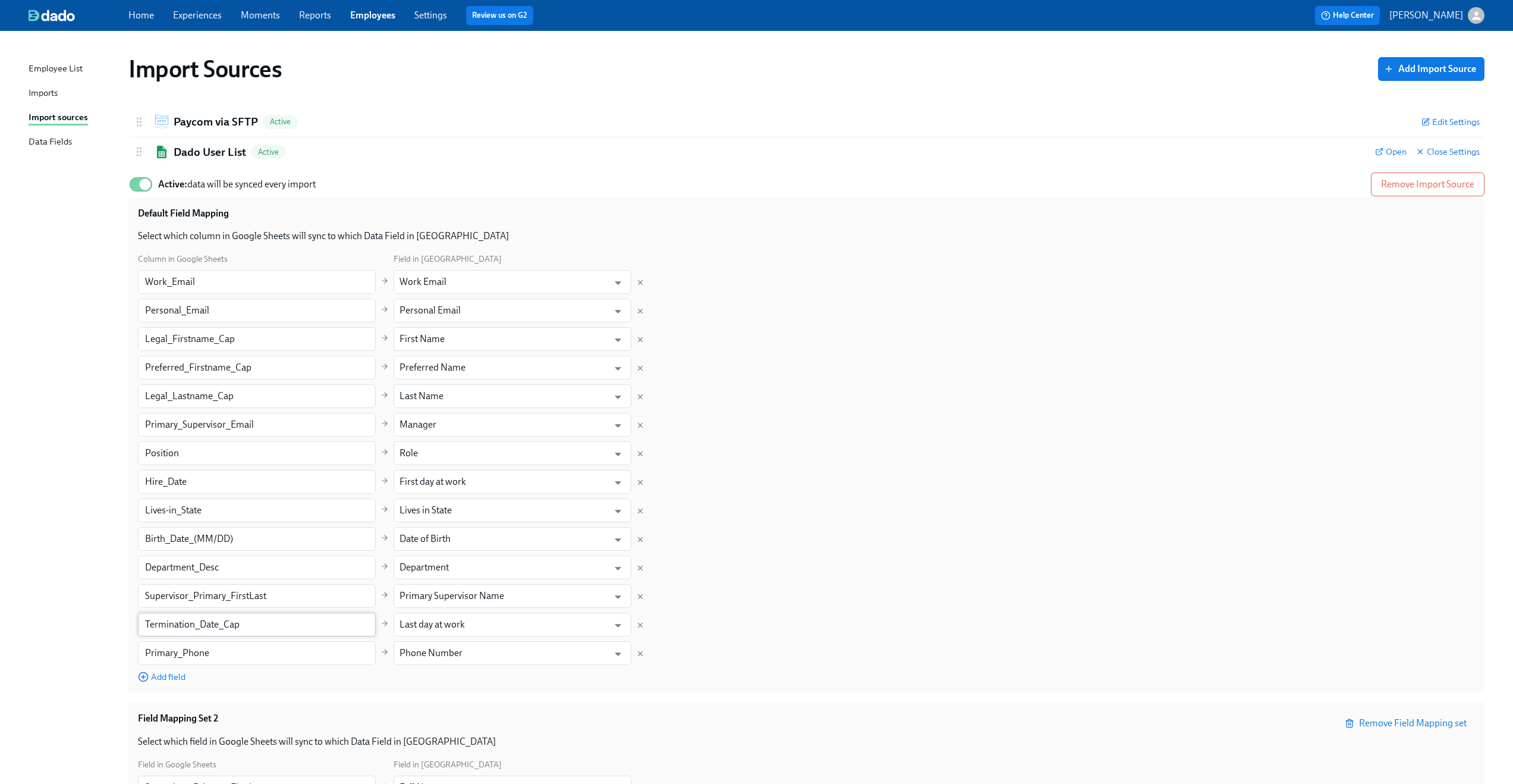
click at [277, 617] on input "Termination_Date_Cap" at bounding box center [257, 624] width 238 height 24
click at [252, 629] on input "Termination_Date_Cap" at bounding box center [257, 624] width 238 height 24
type input "Termination_Date"
click at [930, 544] on div "Column in Google Sheets Field in Dado Work_Email ​ Work Email ​ Personal_Email …" at bounding box center [807, 467] width 1337 height 430
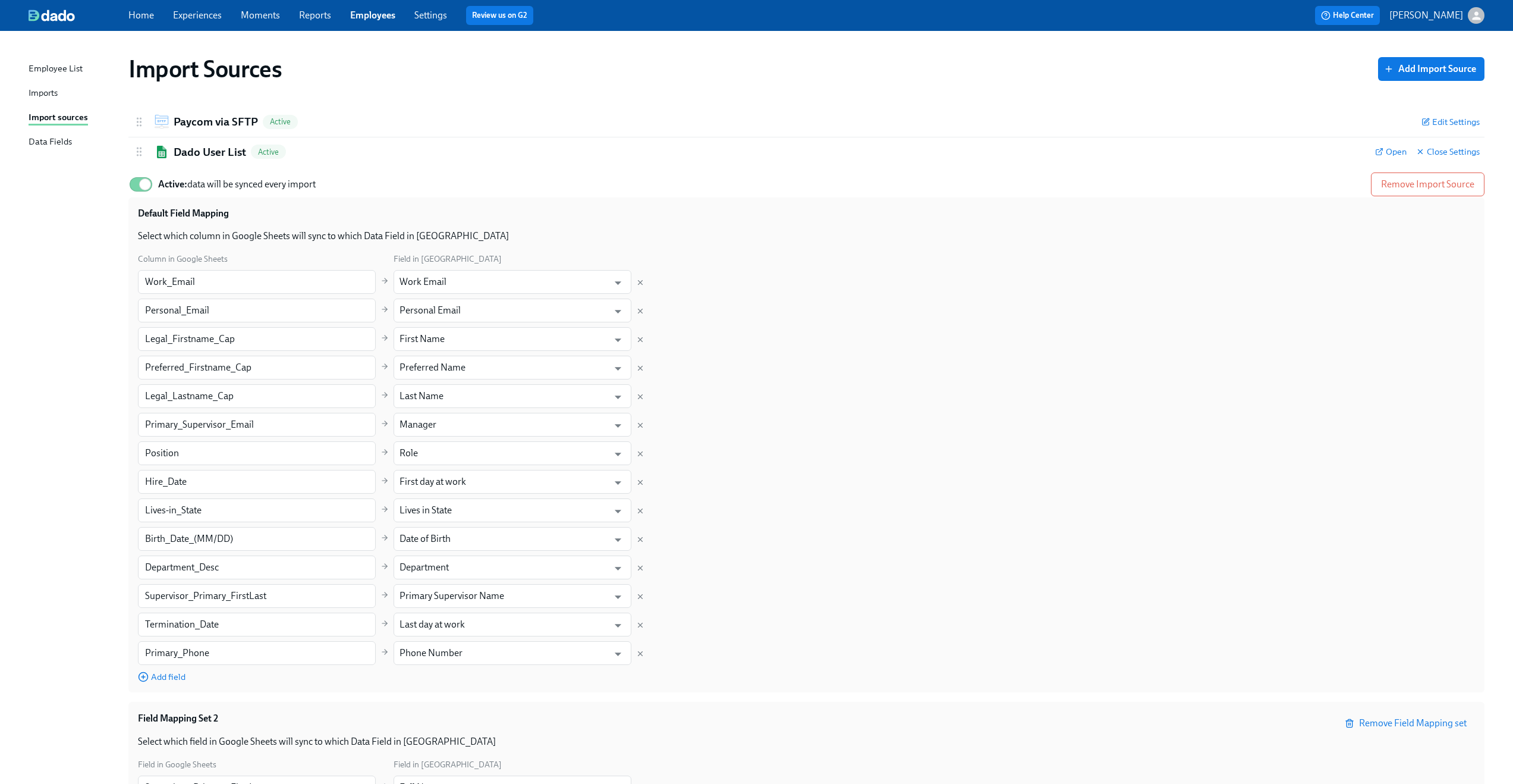
scroll to position [139, 0]
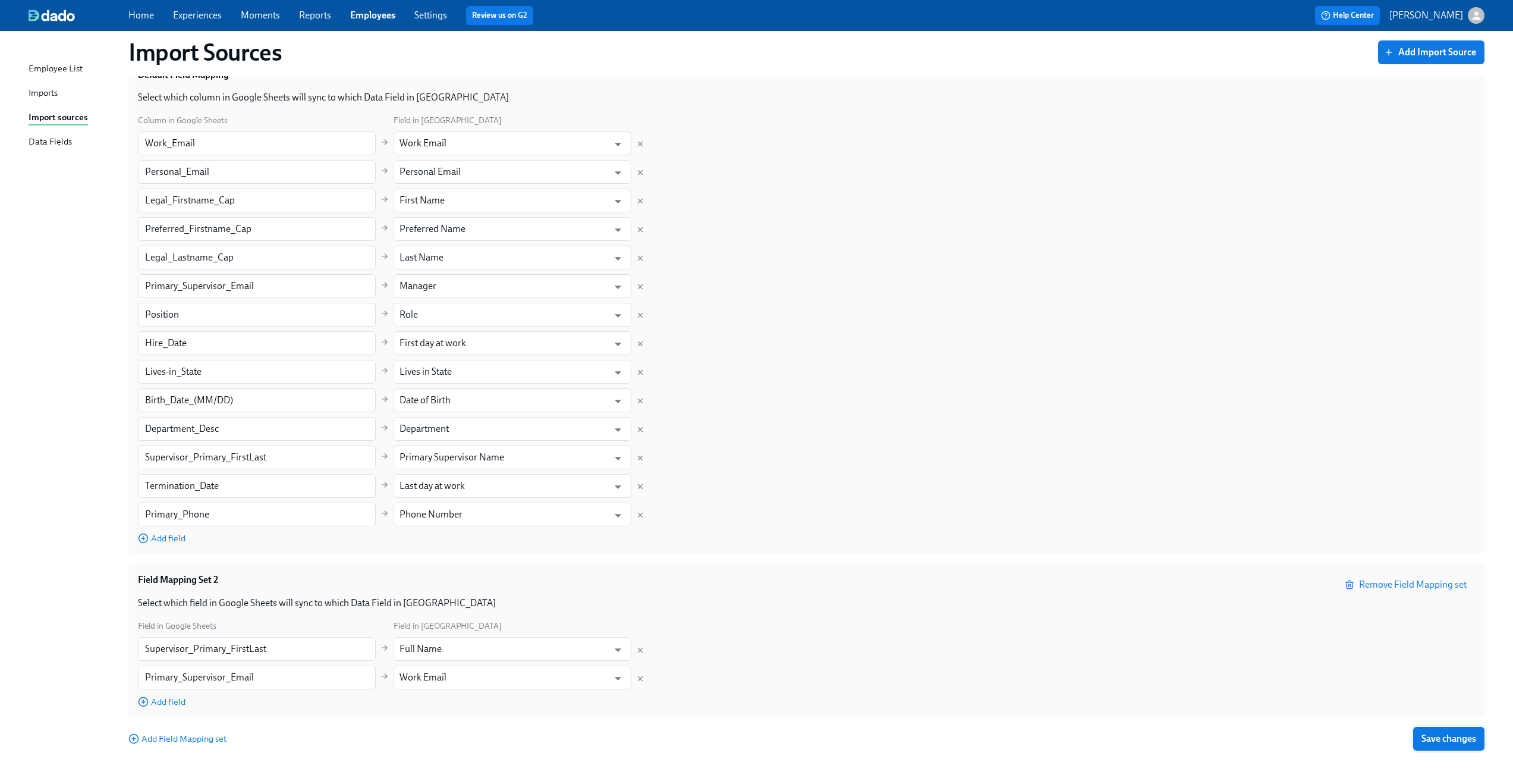
click at [1456, 742] on span "Save changes" at bounding box center [1449, 739] width 55 height 12
click at [60, 74] on div "Employee List" at bounding box center [56, 69] width 54 height 15
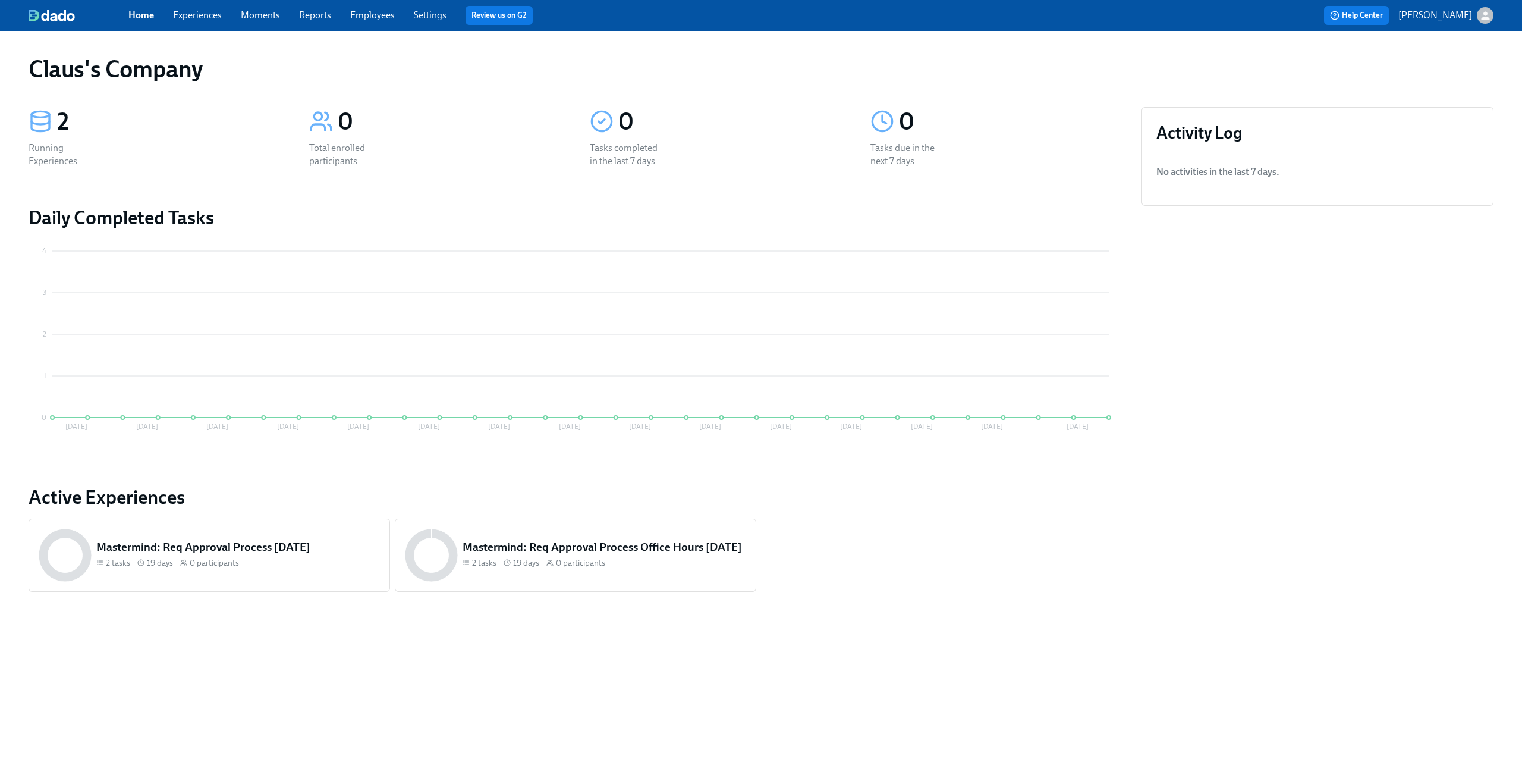
click at [1482, 16] on icon "button" at bounding box center [1485, 16] width 13 height 13
click at [1441, 63] on div "Switch organization..." at bounding box center [1429, 69] width 131 height 28
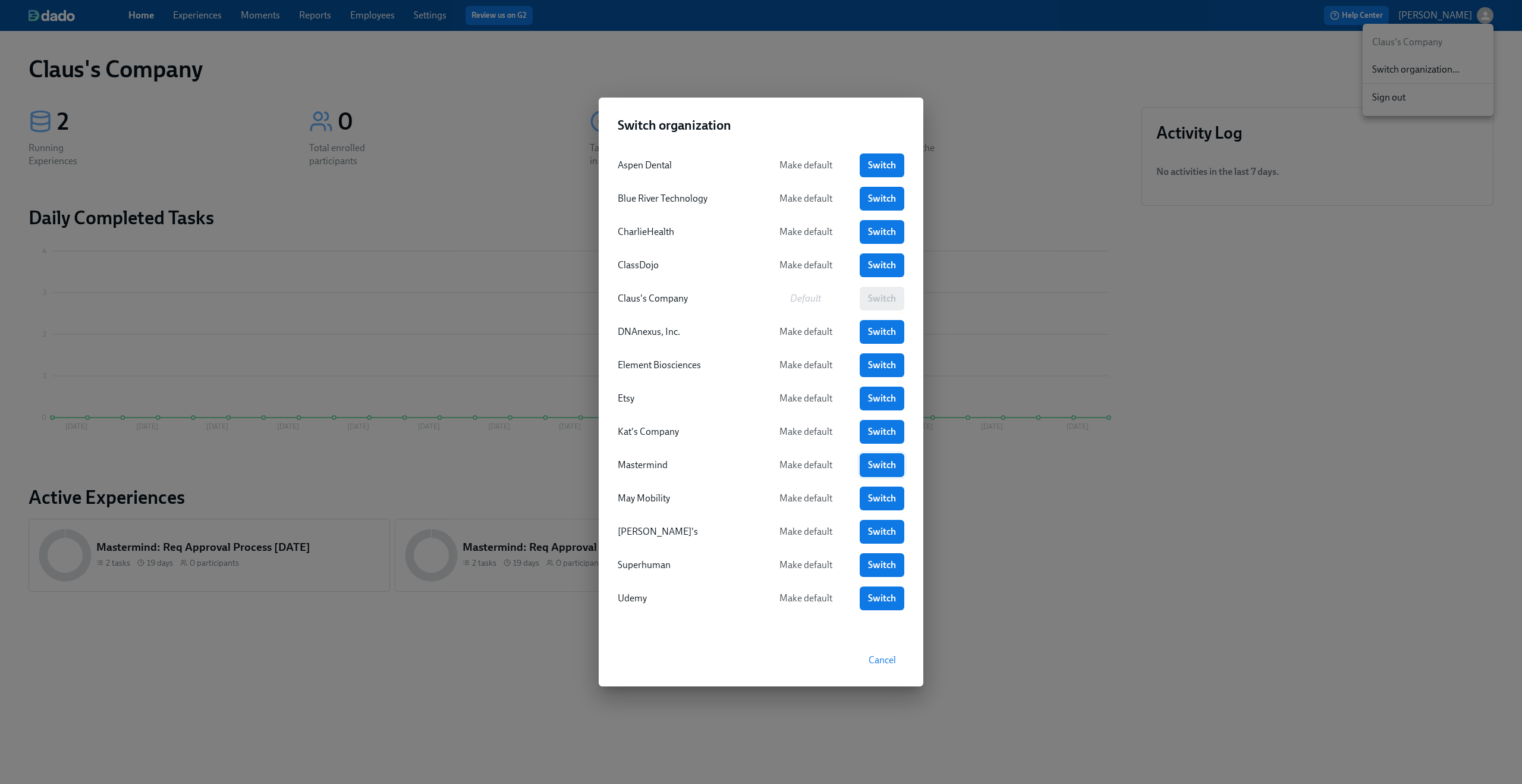
click at [877, 464] on span "Switch" at bounding box center [882, 465] width 28 height 12
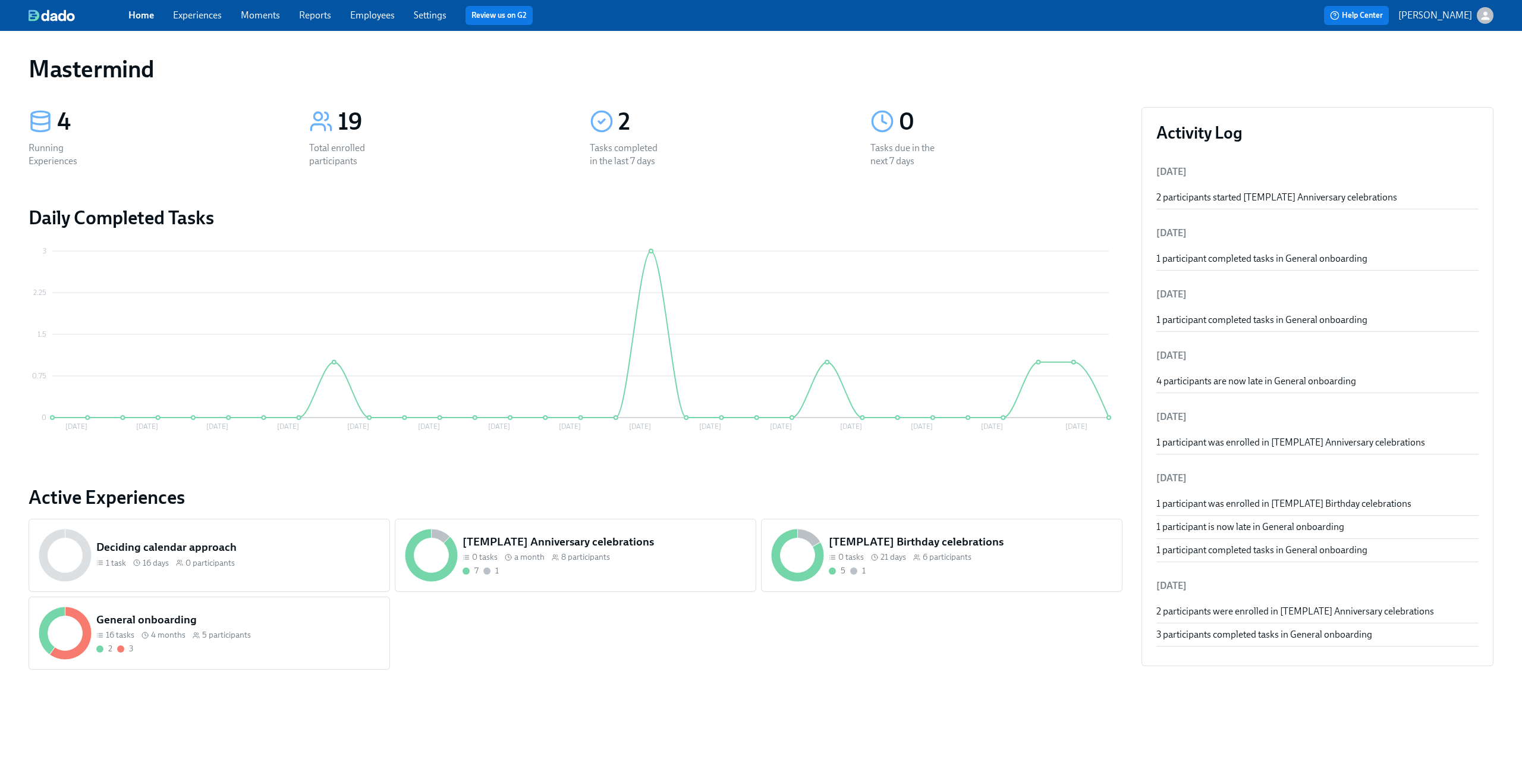
click at [206, 14] on link "Experiences" at bounding box center [198, 15] width 49 height 11
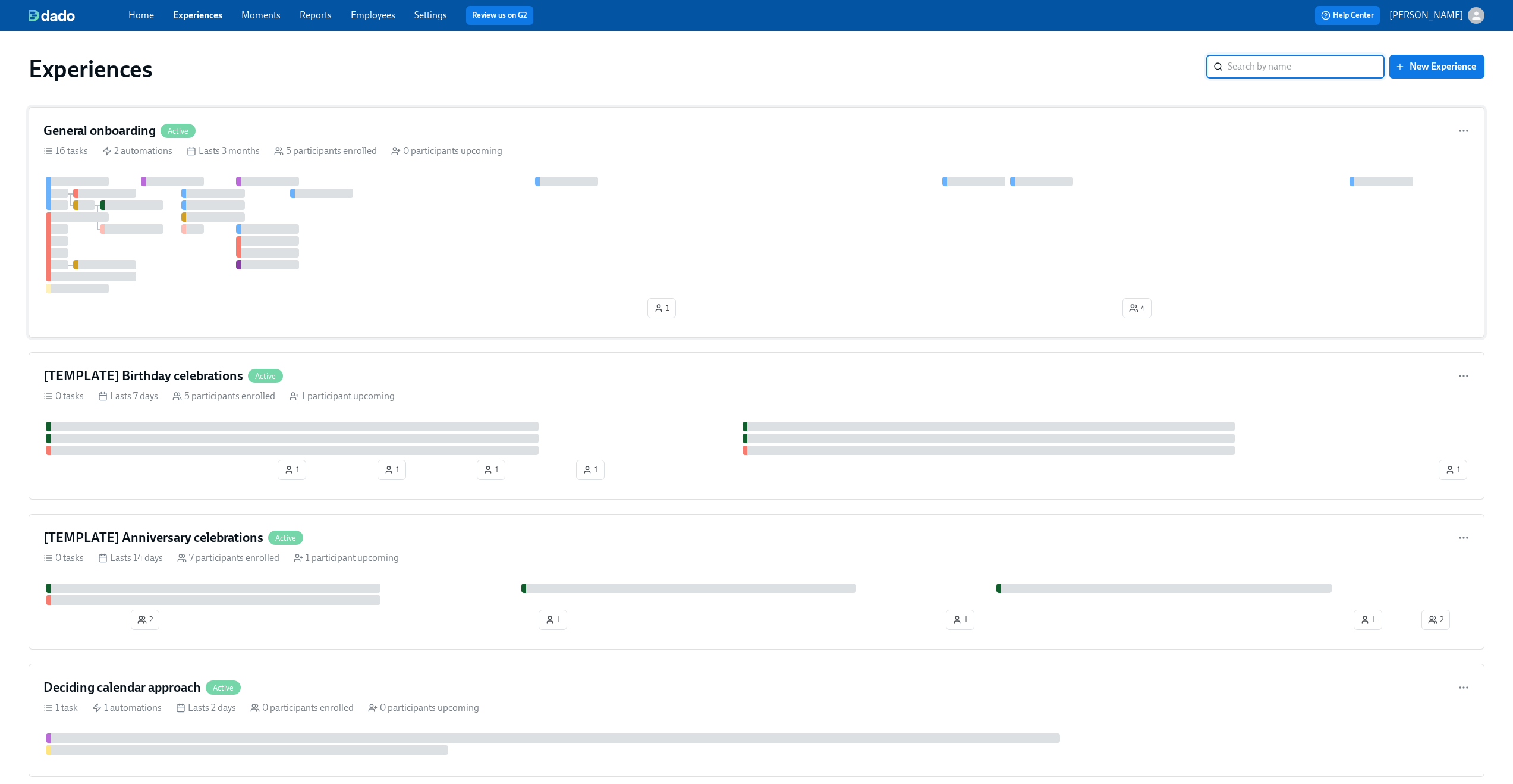
click at [553, 151] on div "16 tasks 2 automations Lasts 3 months 5 participants enrolled 0 participants up…" at bounding box center [757, 151] width 1426 height 13
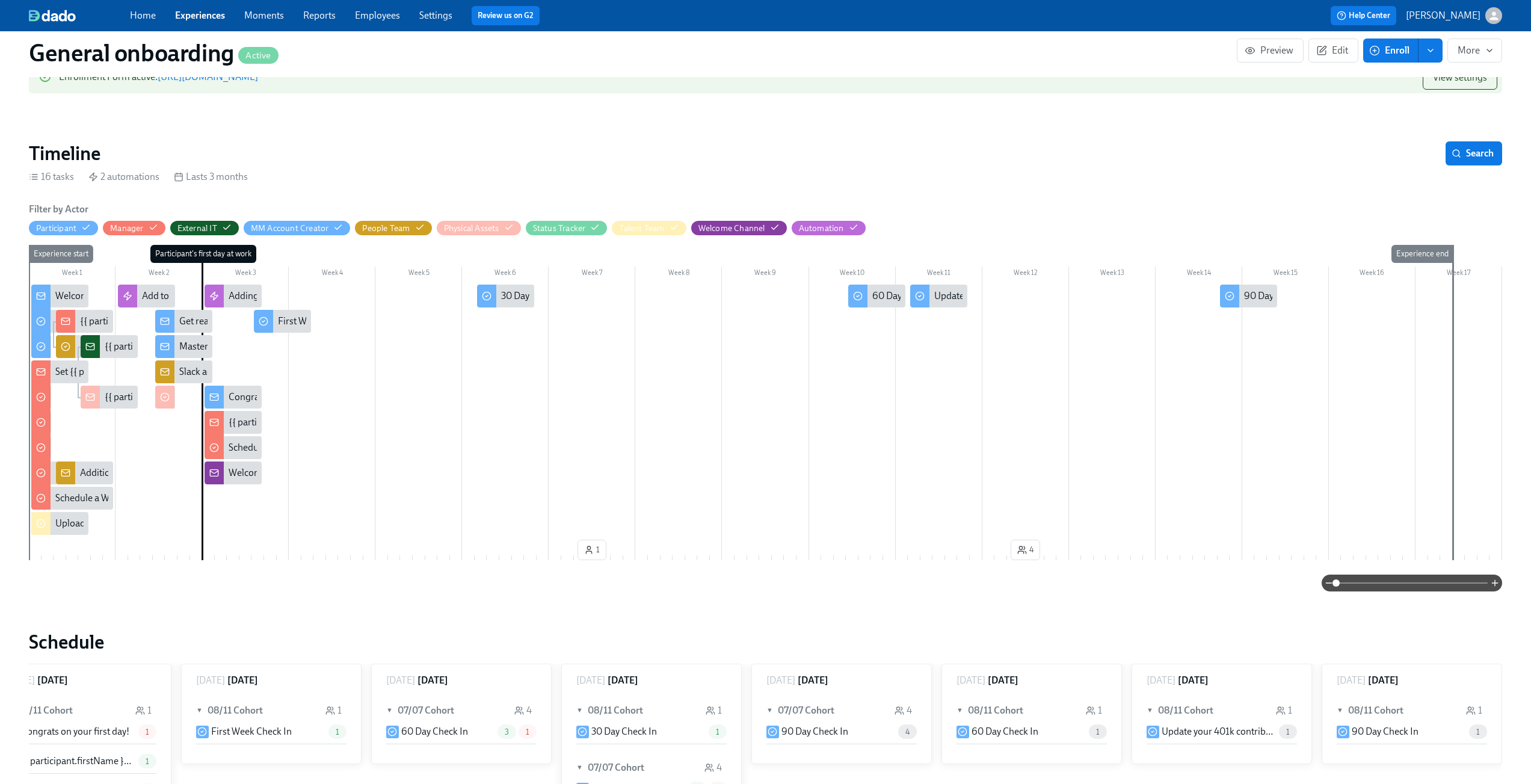
scroll to position [198, 0]
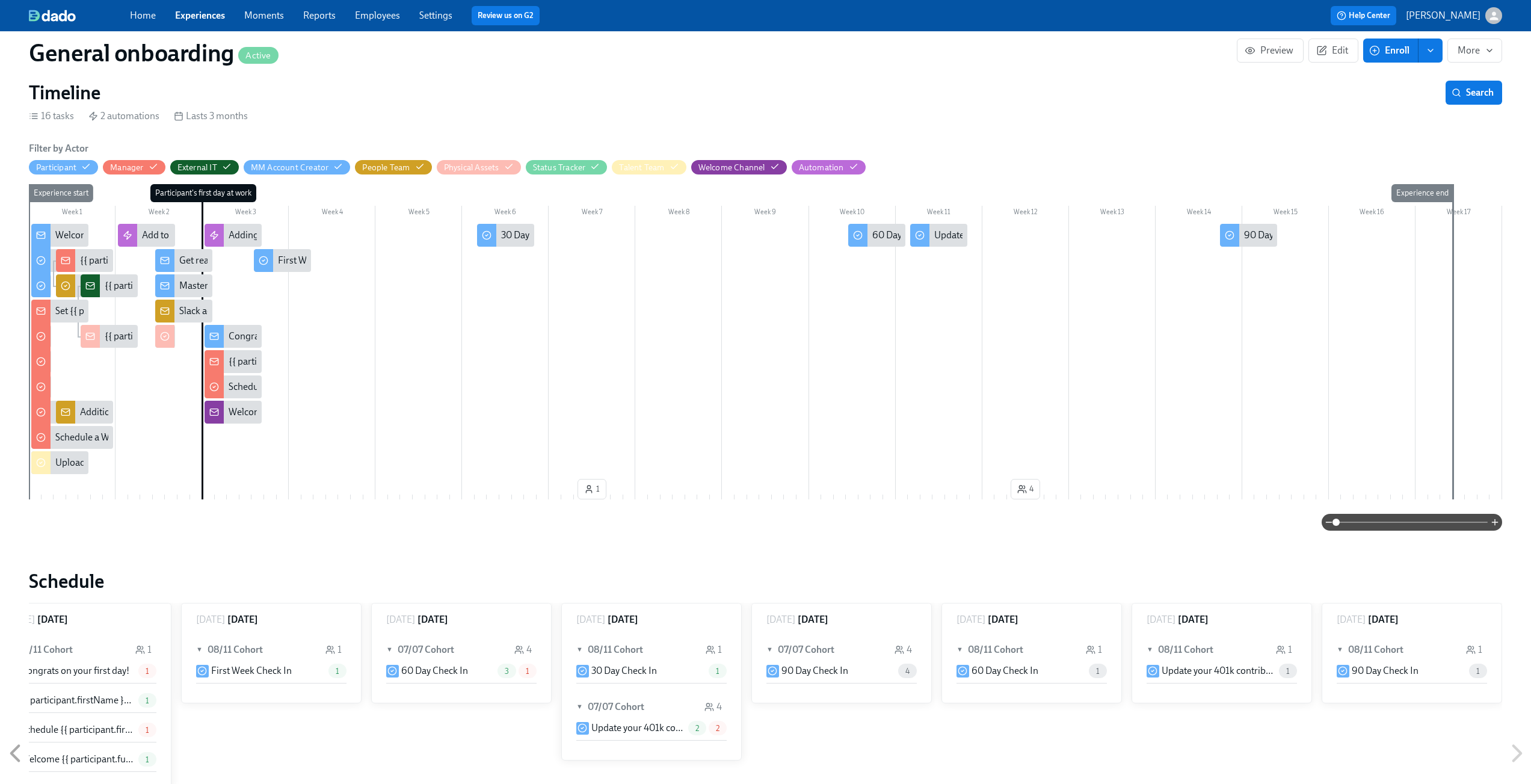
click at [1395, 528] on span at bounding box center [1412, 522] width 152 height 17
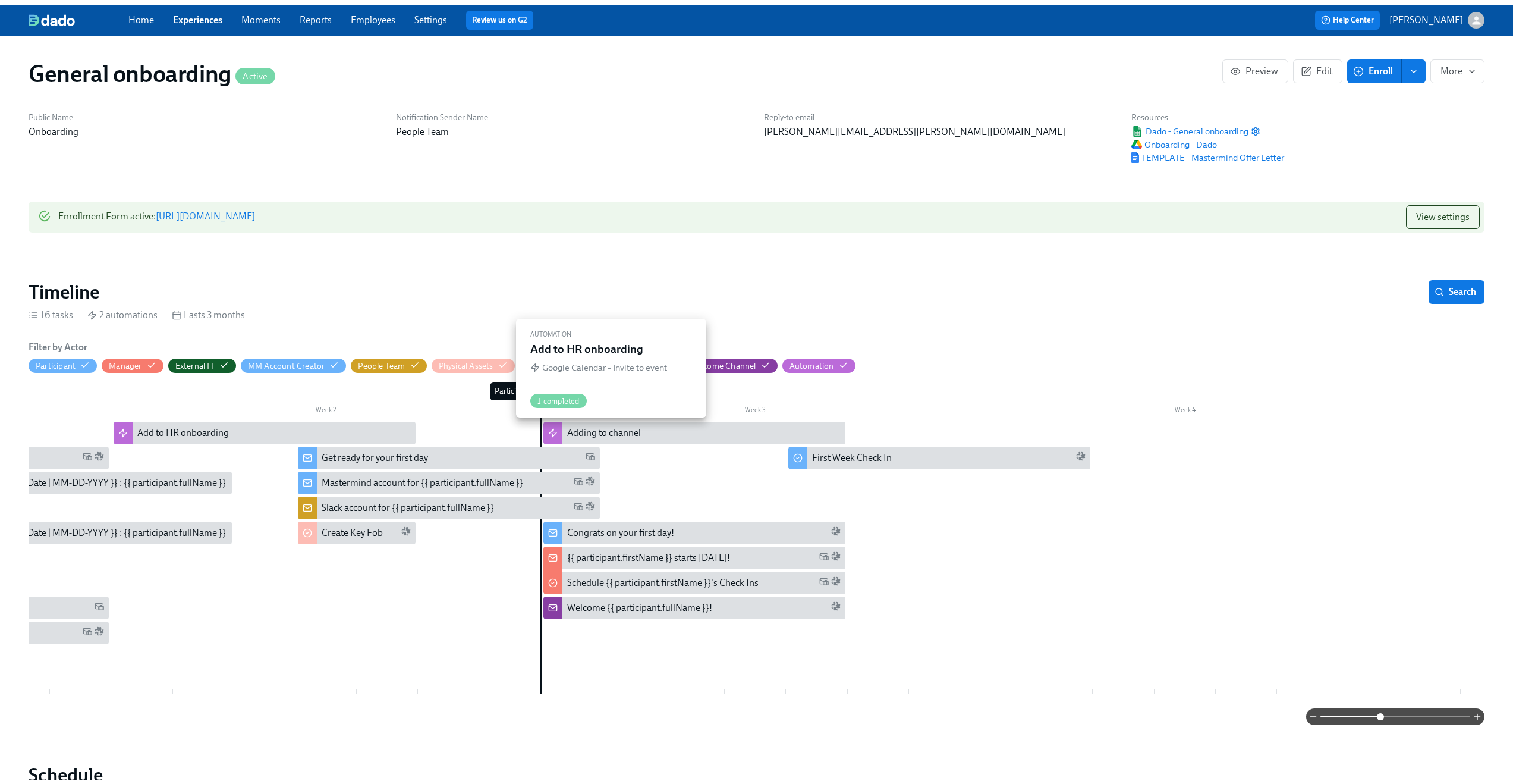
scroll to position [0, 355]
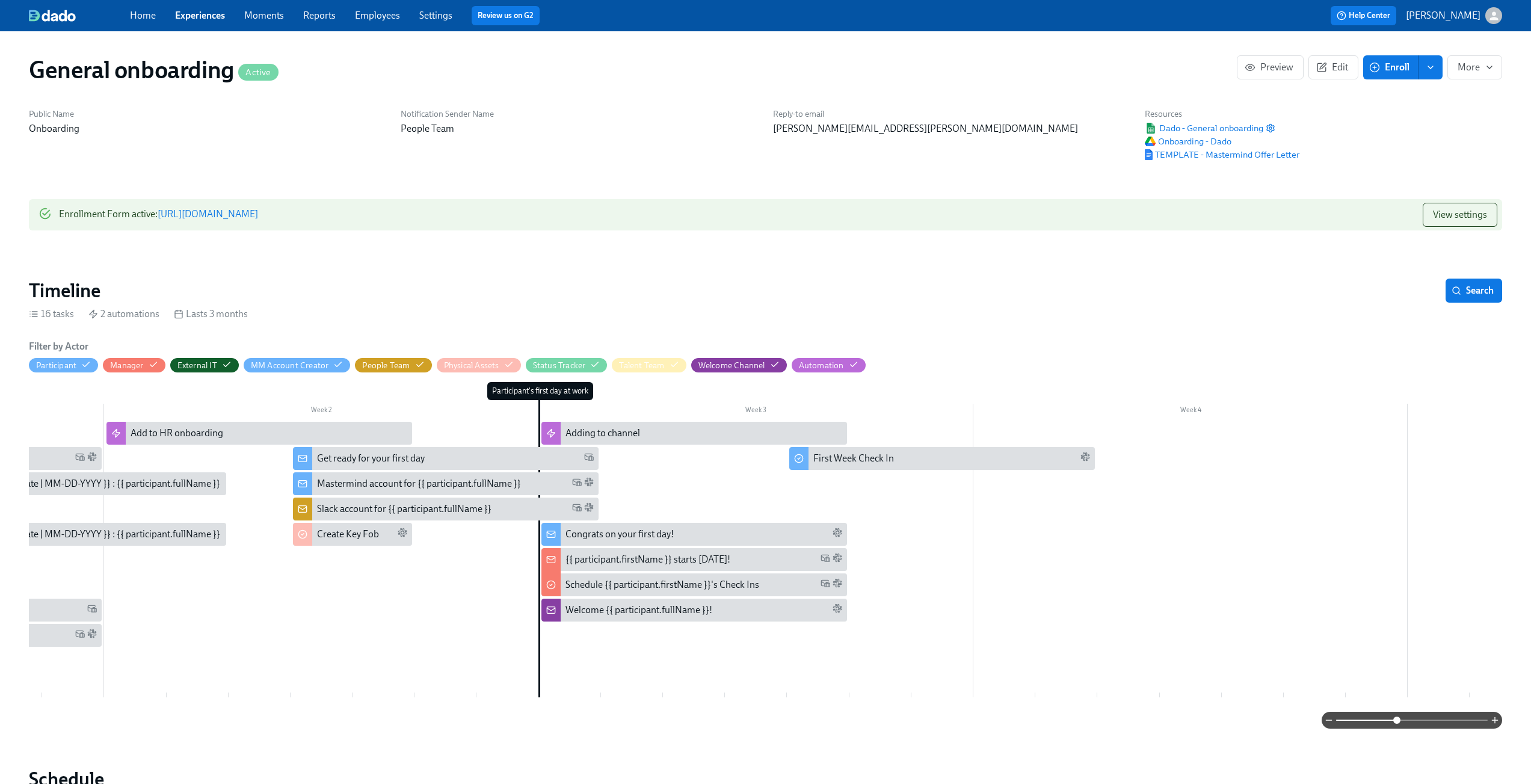
click at [425, 14] on link "Settings" at bounding box center [436, 15] width 33 height 11
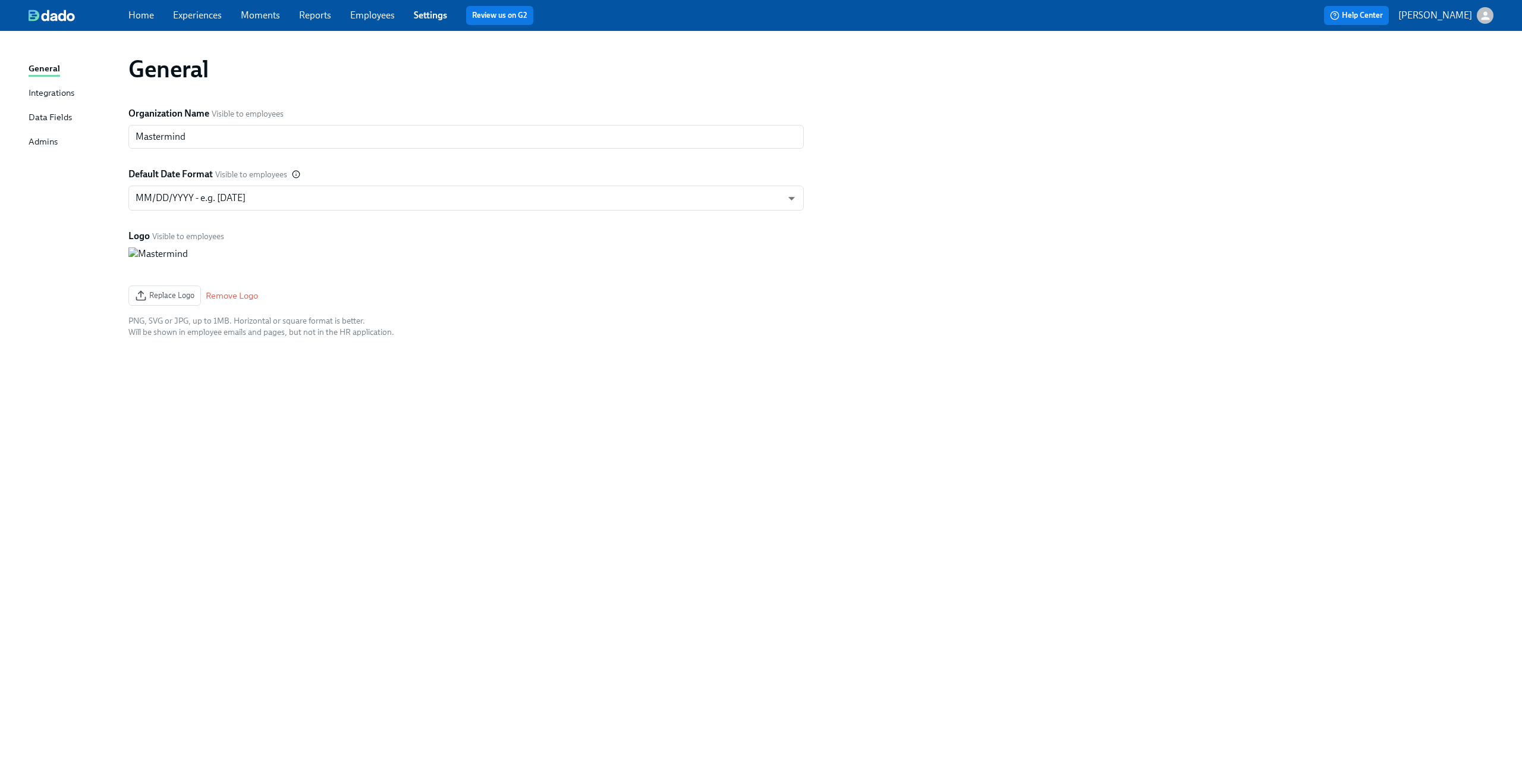
click at [51, 111] on div "Data Fields" at bounding box center [51, 118] width 44 height 15
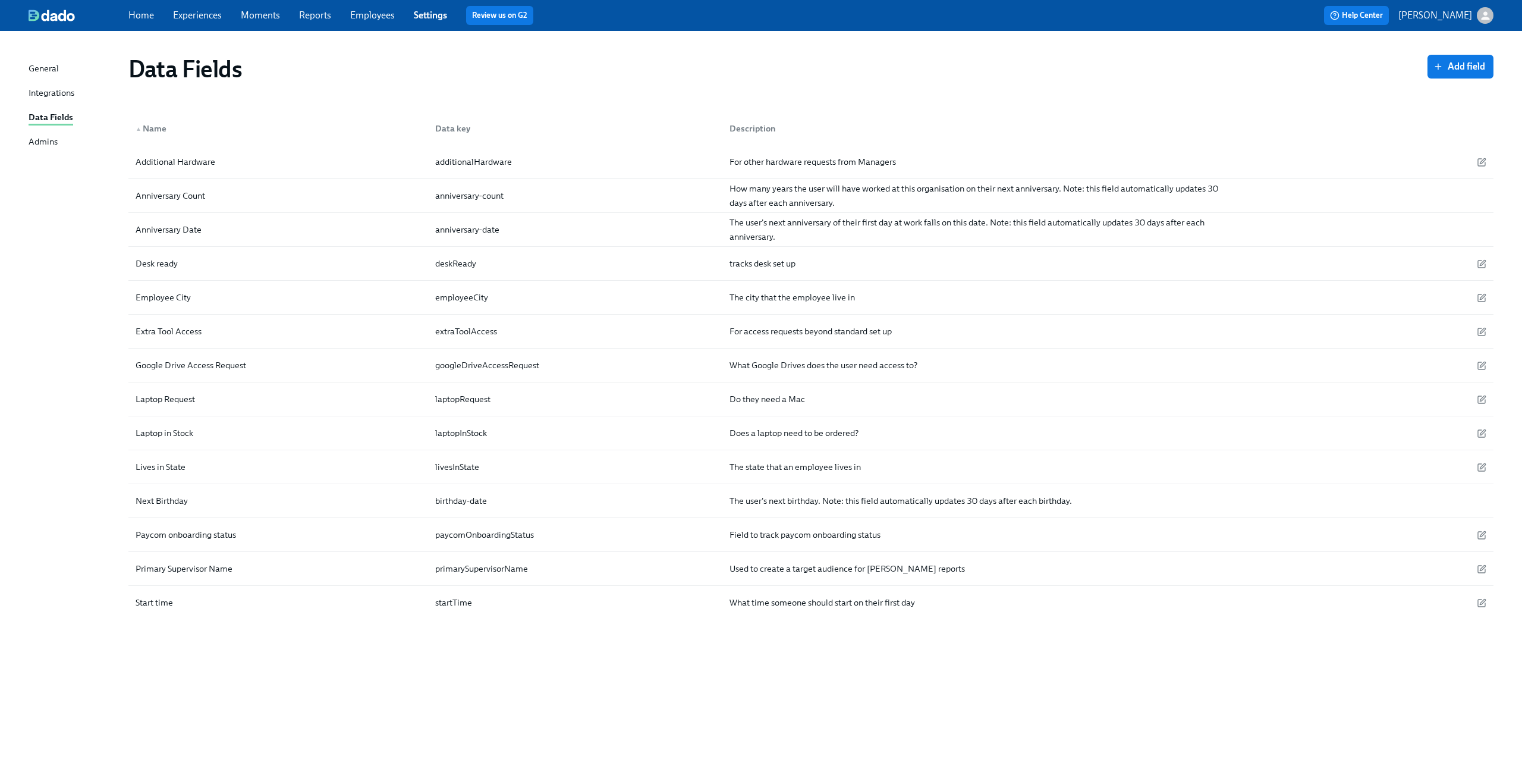
click at [363, 8] on div "Home Experiences Moments Reports Employees Settings Review us on G2" at bounding box center [470, 15] width 683 height 19
click at [366, 16] on link "Employees" at bounding box center [372, 15] width 44 height 11
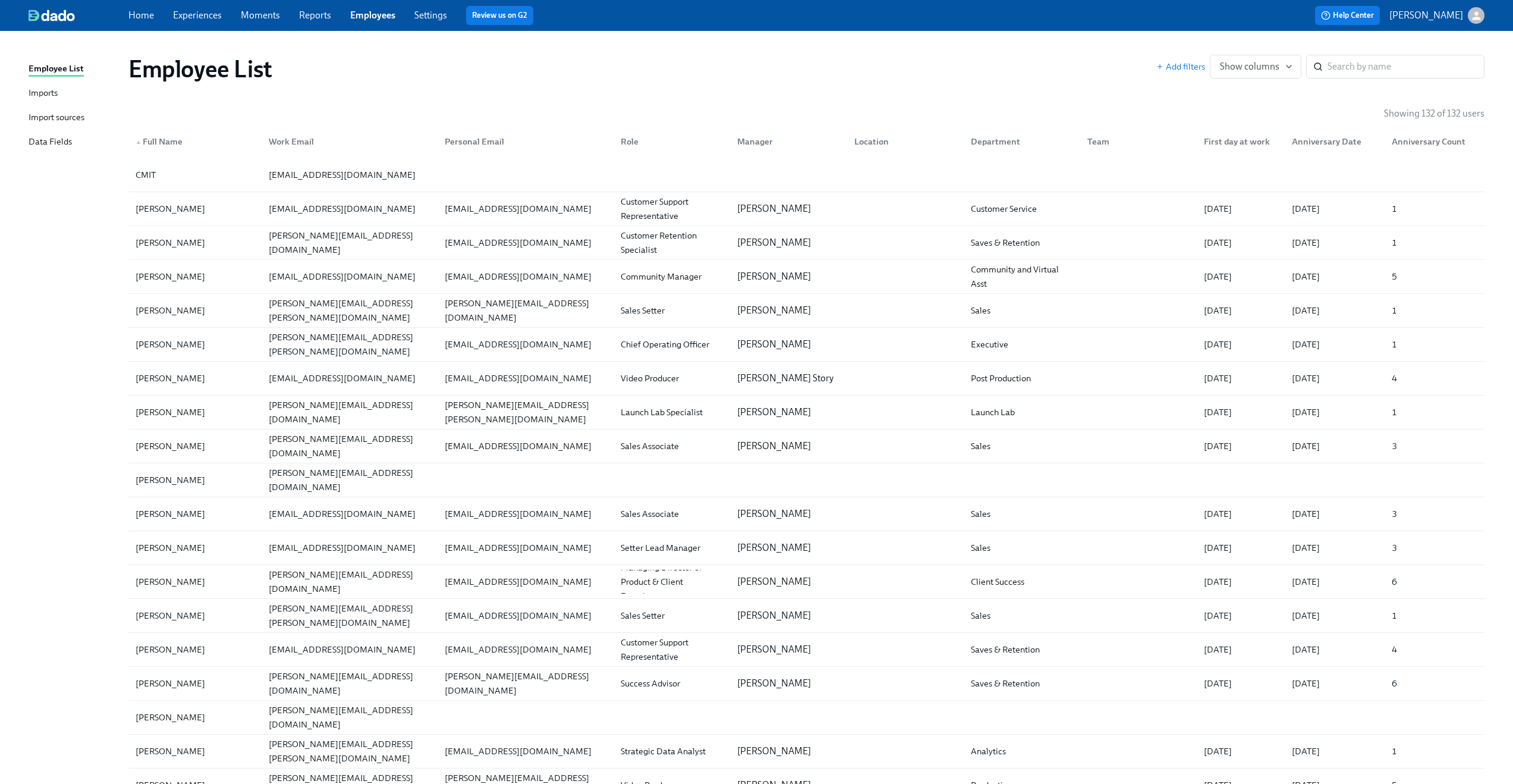
click at [68, 112] on div "Import sources" at bounding box center [57, 118] width 56 height 15
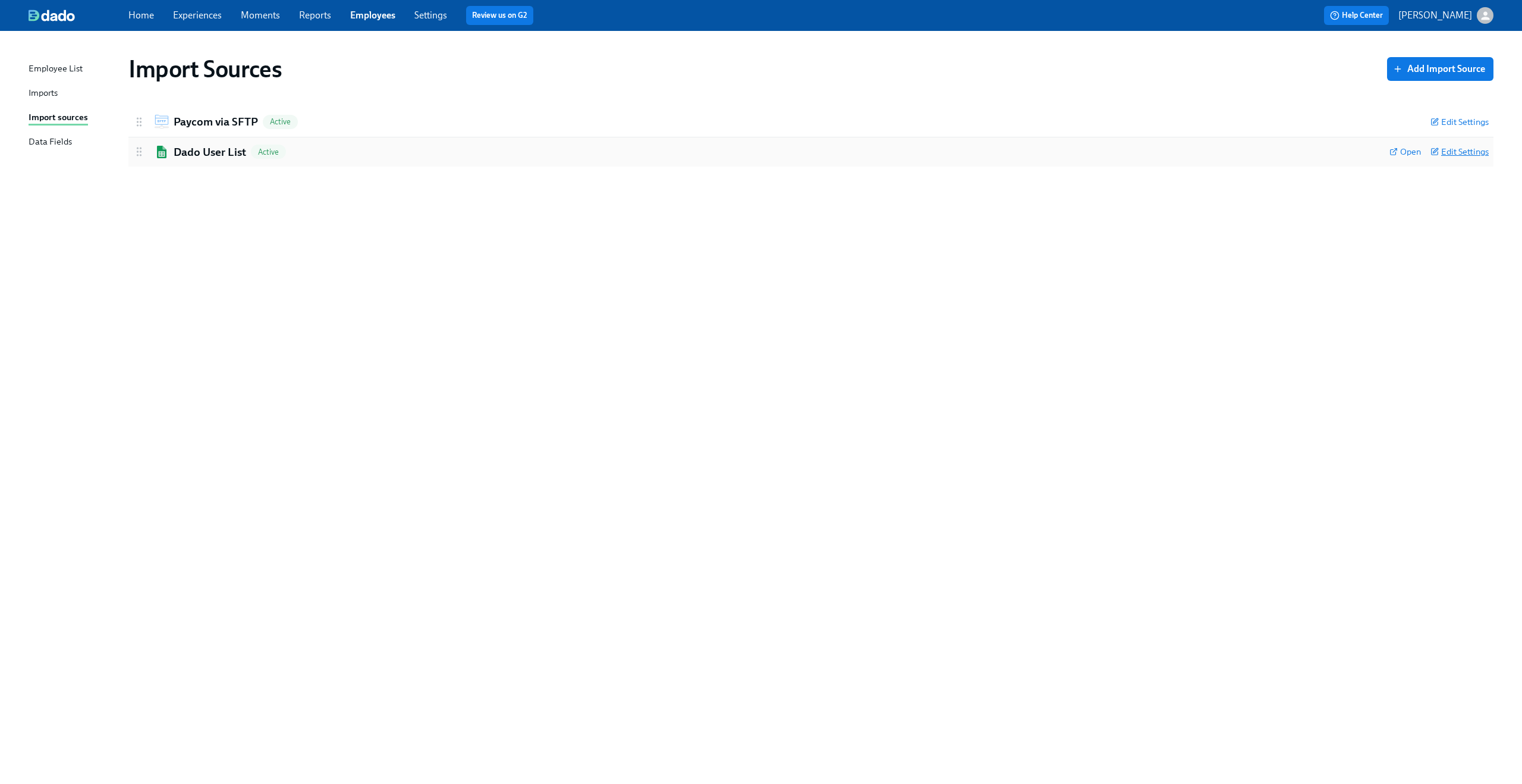
click at [1468, 150] on span "Edit Settings" at bounding box center [1459, 152] width 58 height 12
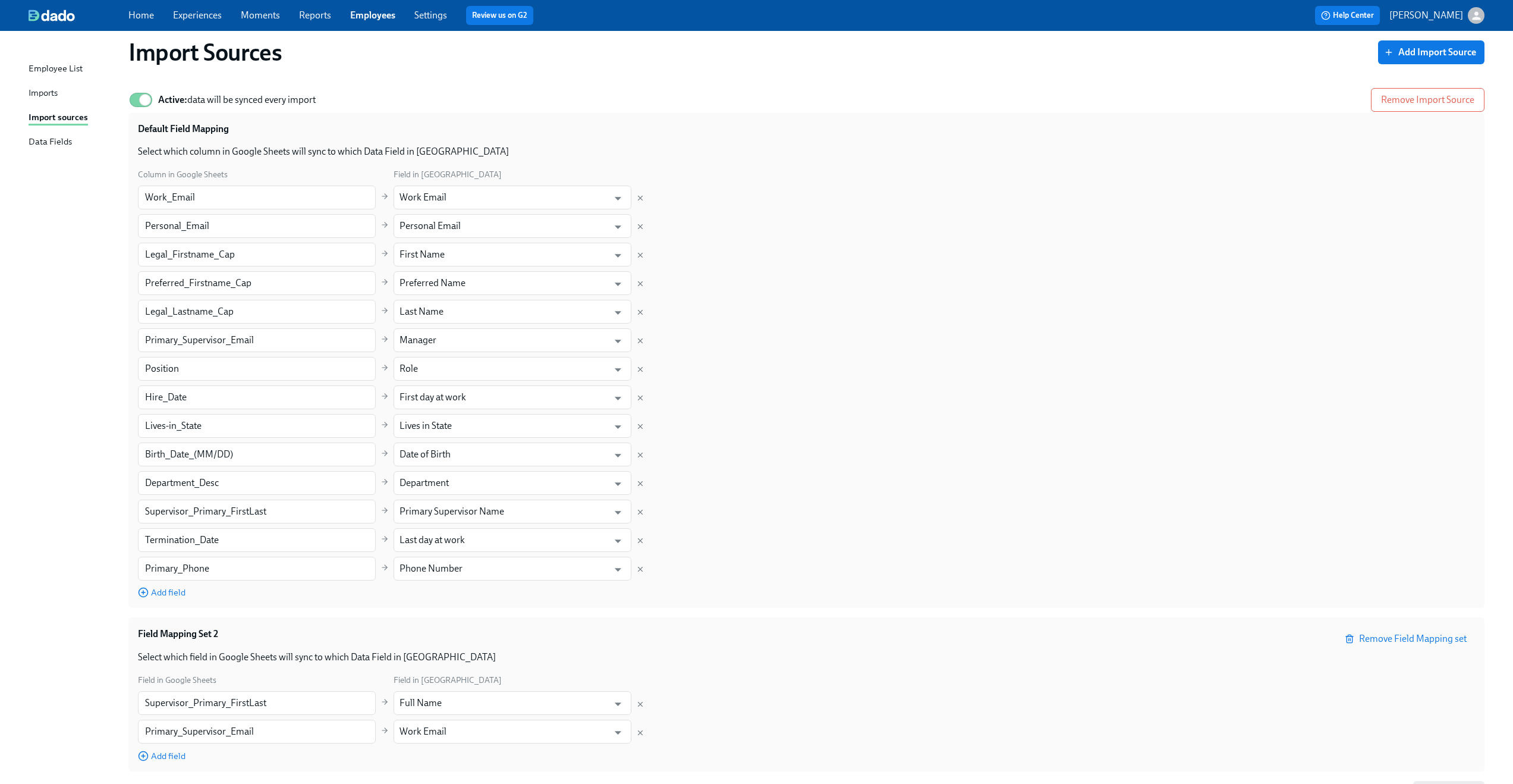
scroll to position [120, 0]
